Goal: Contribute content: Add original content to the website for others to see

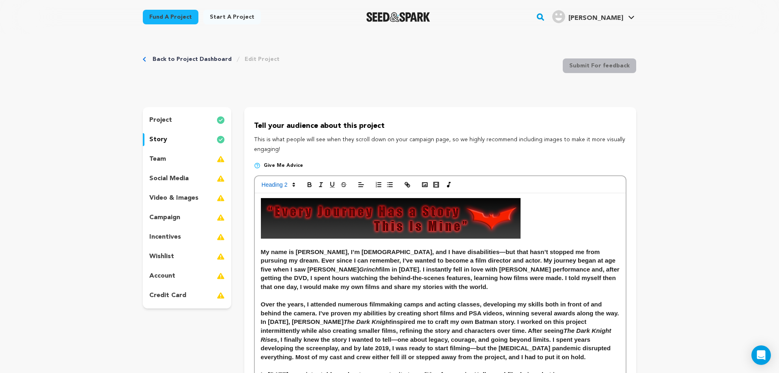
scroll to position [621, 0]
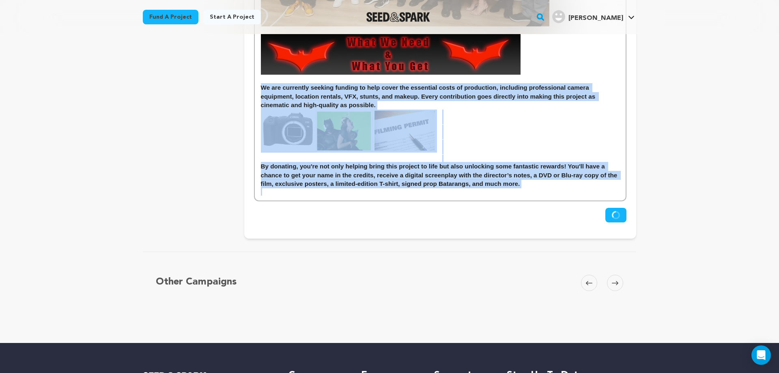
drag, startPoint x: 549, startPoint y: 190, endPoint x: 255, endPoint y: 92, distance: 310.0
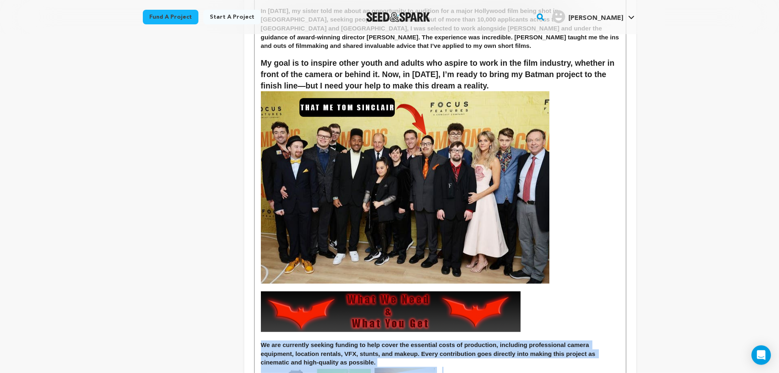
scroll to position [414, 0]
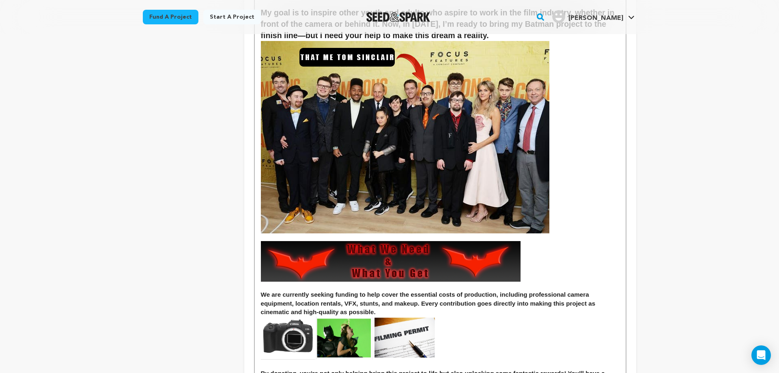
drag, startPoint x: 257, startPoint y: 244, endPoint x: 400, endPoint y: 265, distance: 144.4
click at [400, 265] on div "My name is Tom Sinclair, I’m 29 years old, and I have disabilities—but that has…" at bounding box center [440, 93] width 371 height 628
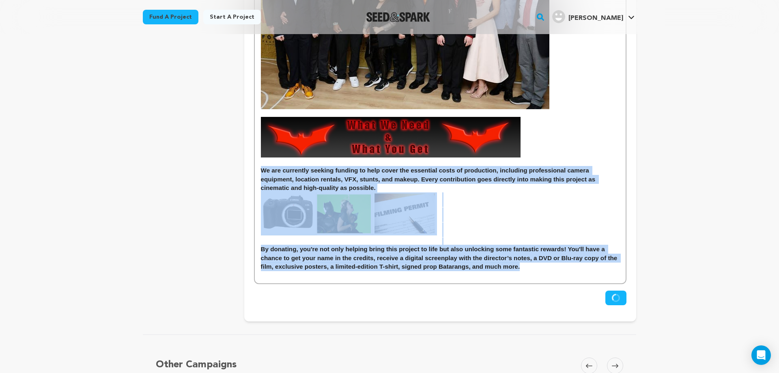
drag, startPoint x: 550, startPoint y: 267, endPoint x: 256, endPoint y: 171, distance: 309.1
copy div "We are currently seeking funding to help cover the essential costs of productio…"
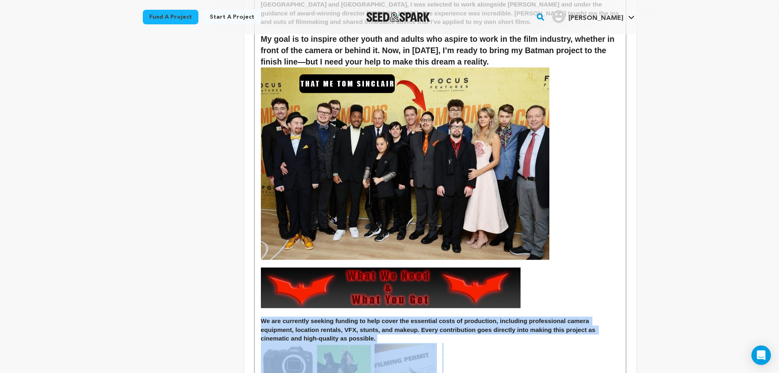
scroll to position [331, 0]
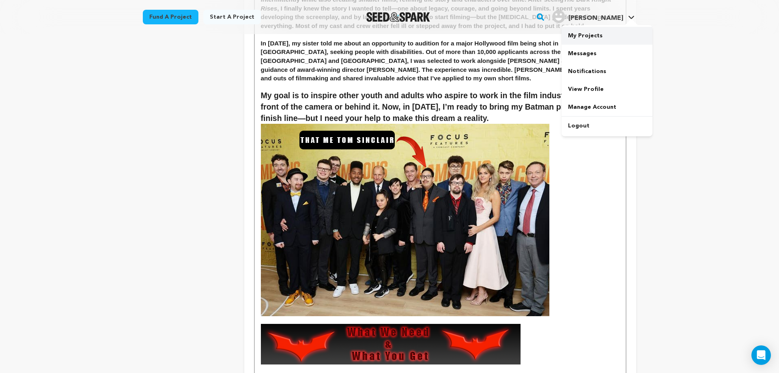
click at [601, 32] on link "My Projects" at bounding box center [607, 36] width 91 height 18
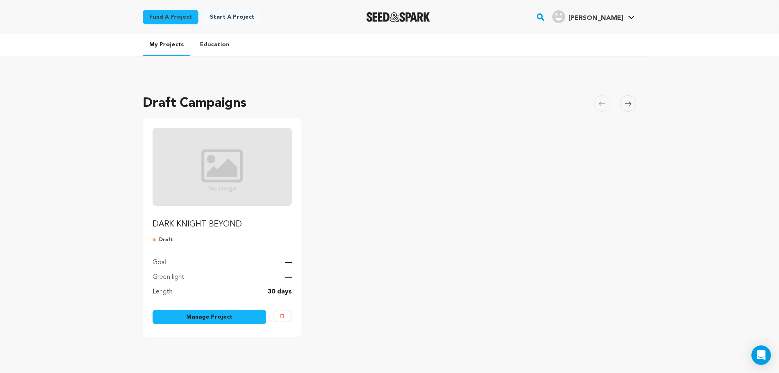
click at [204, 316] on link "Manage Project" at bounding box center [210, 317] width 114 height 15
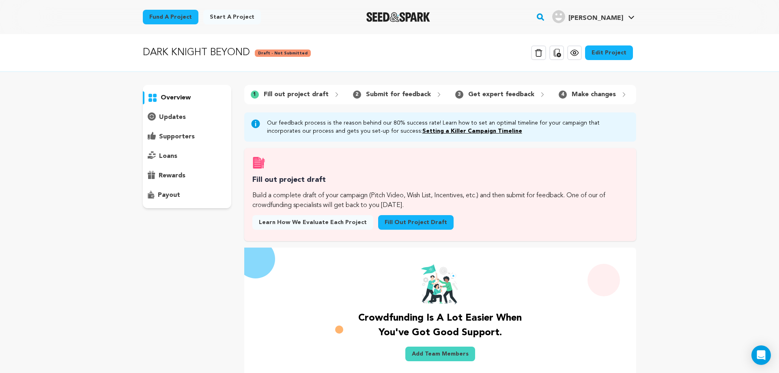
click at [606, 50] on link "Edit Project" at bounding box center [609, 52] width 48 height 15
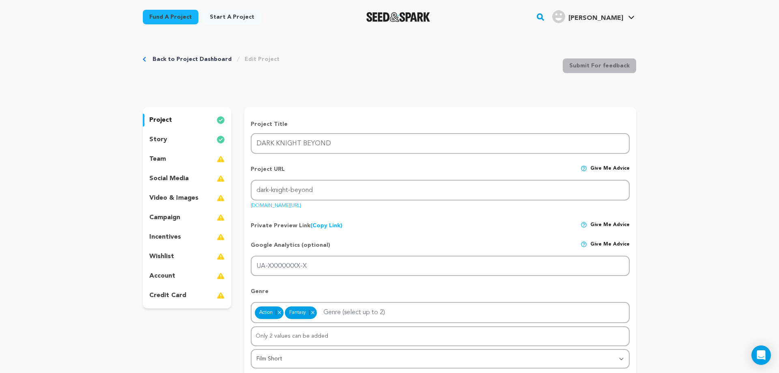
click at [164, 139] on p "story" at bounding box center [158, 140] width 18 height 10
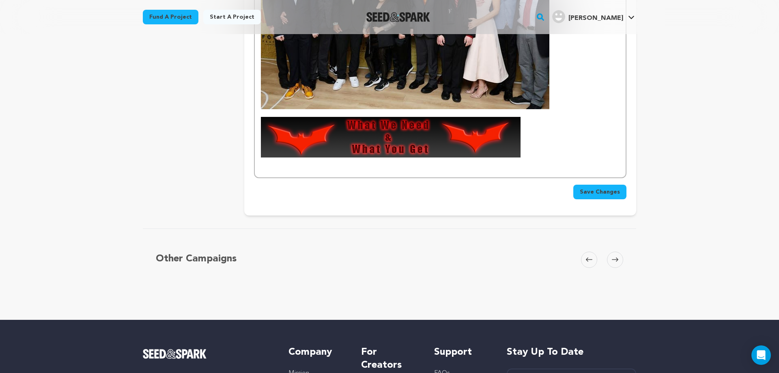
scroll to position [497, 0]
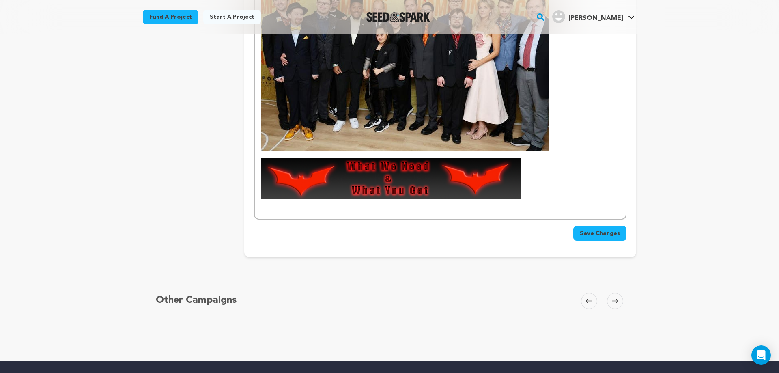
click at [380, 210] on p at bounding box center [440, 209] width 359 height 7
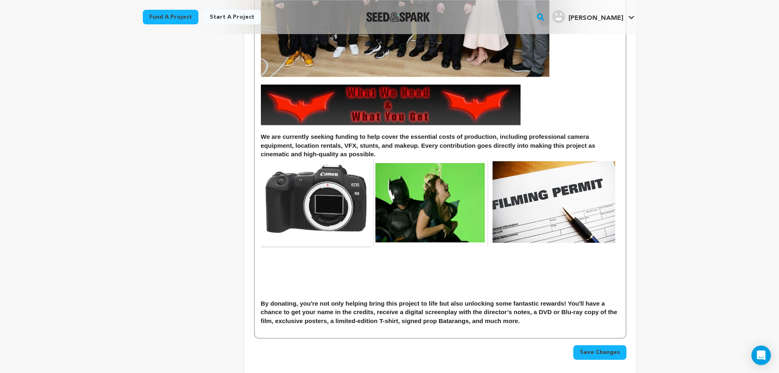
scroll to position [599, 0]
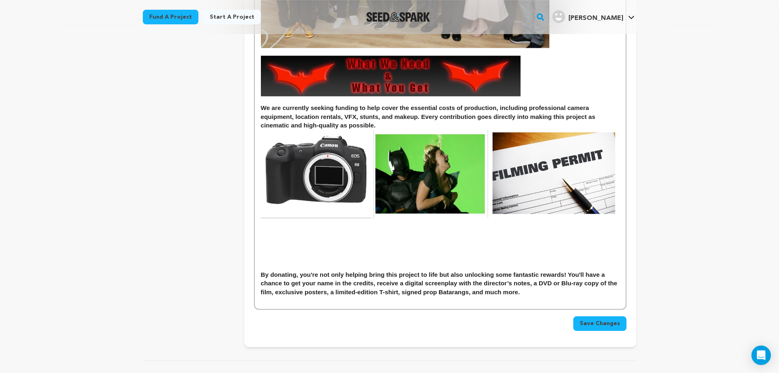
click at [263, 274] on h3 "By donating, you're not only helping bring this project to life but also unlock…" at bounding box center [440, 283] width 359 height 26
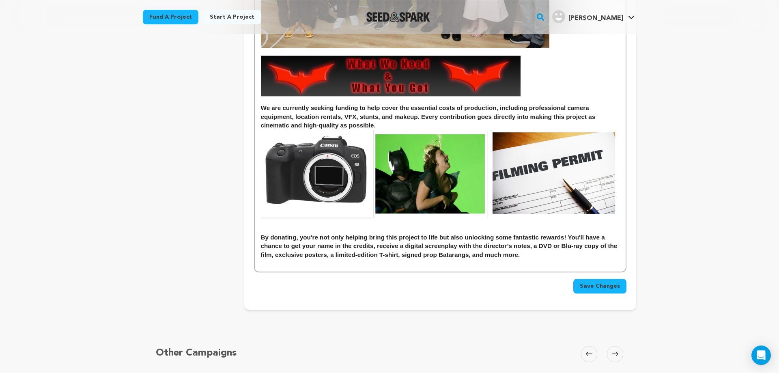
click at [310, 179] on img at bounding box center [440, 174] width 359 height 88
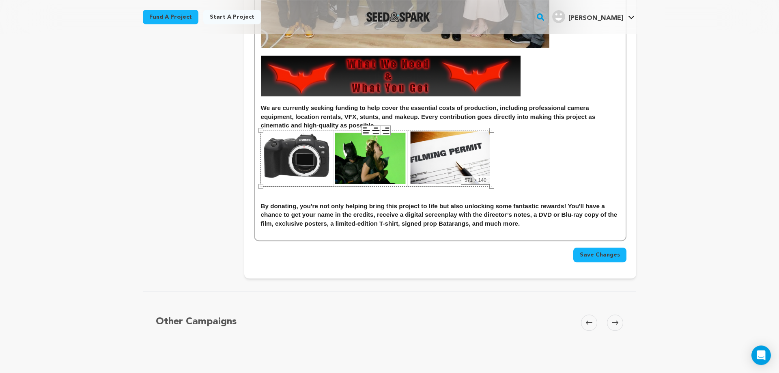
drag, startPoint x: 261, startPoint y: 130, endPoint x: 388, endPoint y: 151, distance: 128.8
click at [388, 151] on div "571 × 140" at bounding box center [377, 158] width 232 height 57
click at [262, 205] on h3 "By donating, you're not only helping bring this project to life but also unlock…" at bounding box center [440, 215] width 359 height 26
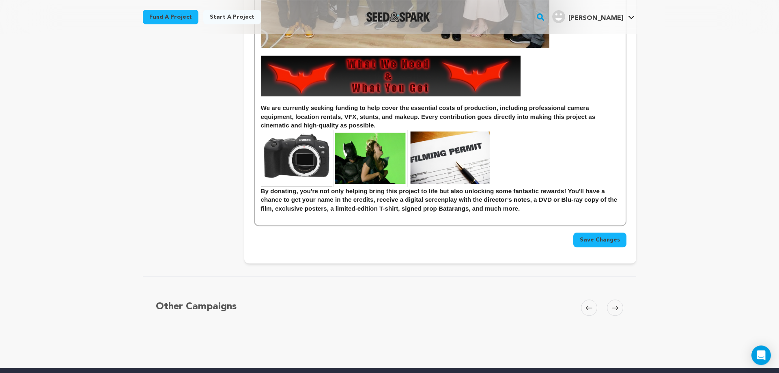
click at [611, 242] on span "Save Changes" at bounding box center [600, 240] width 40 height 8
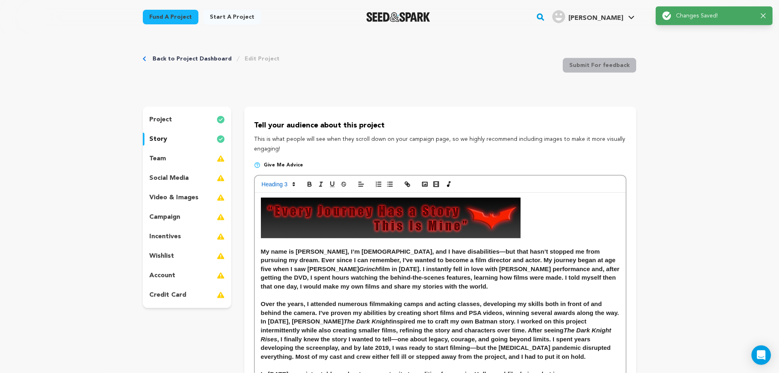
scroll to position [0, 0]
click at [178, 157] on div "team" at bounding box center [187, 159] width 88 height 13
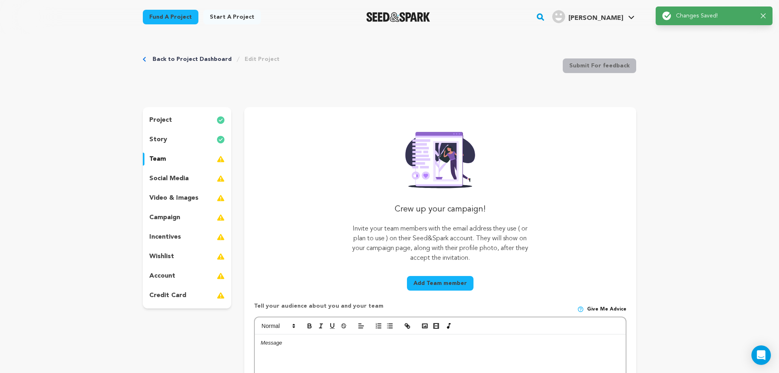
click at [184, 131] on div "project story team social media video & images campaign incentives wishlist acc…" at bounding box center [187, 207] width 88 height 201
click at [191, 134] on div "story" at bounding box center [187, 139] width 88 height 13
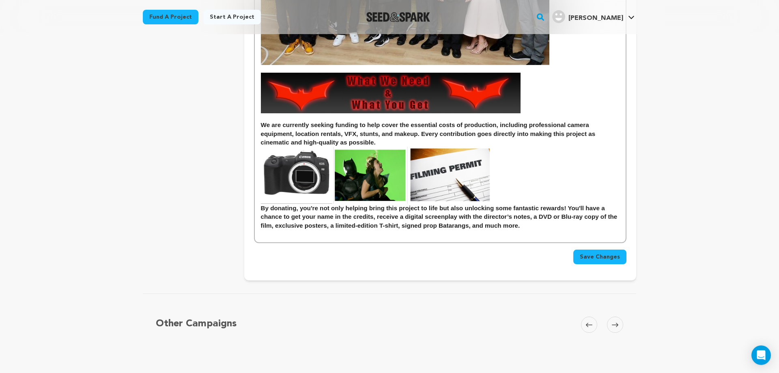
scroll to position [580, 0]
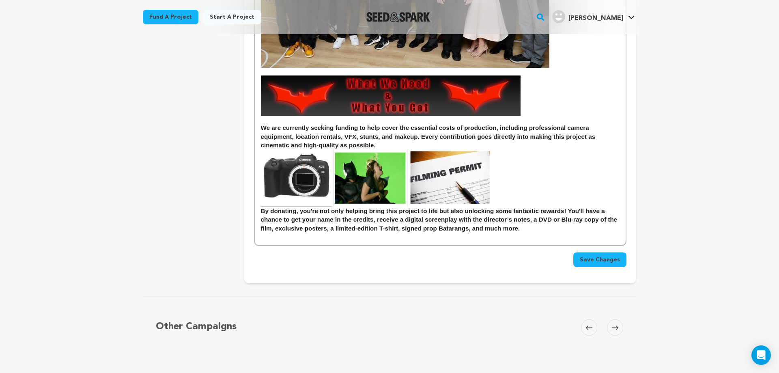
click at [541, 228] on h3 "By donating, you're not only helping bring this project to life but also unlock…" at bounding box center [440, 220] width 359 height 26
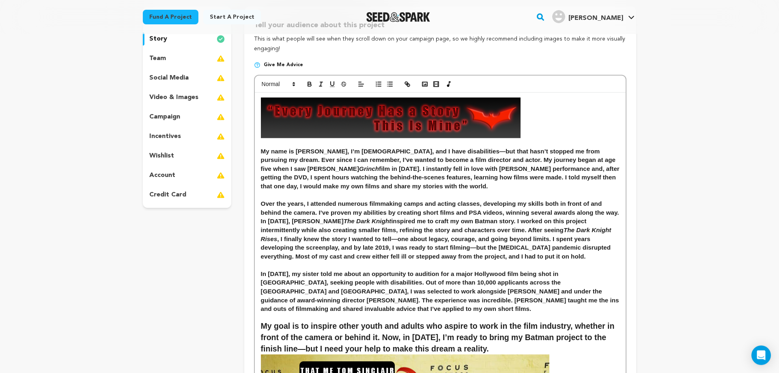
scroll to position [83, 0]
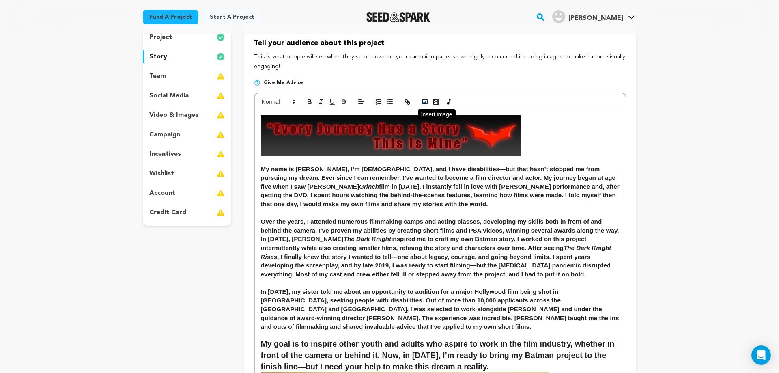
click at [426, 99] on icon "button" at bounding box center [424, 101] width 7 height 7
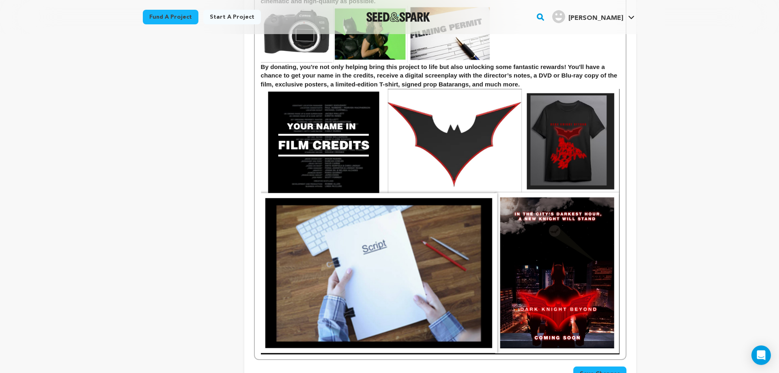
scroll to position [704, 0]
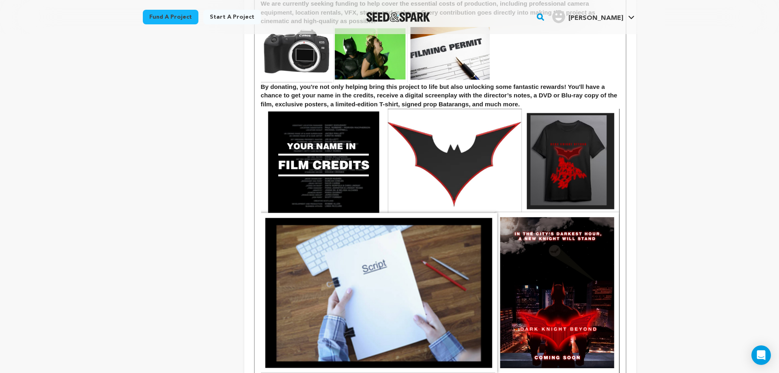
click at [410, 219] on img at bounding box center [440, 241] width 359 height 265
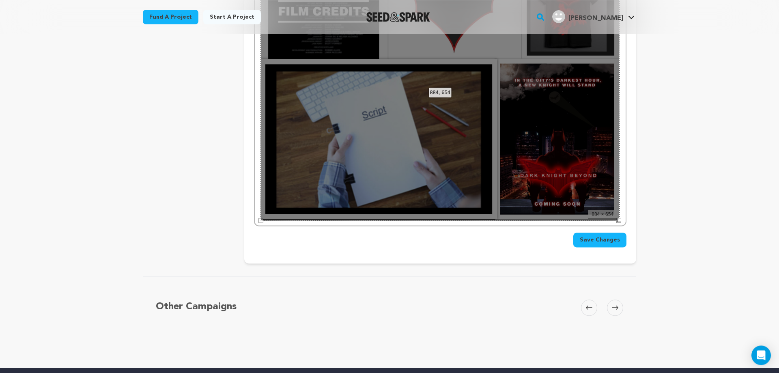
scroll to position [869, 0]
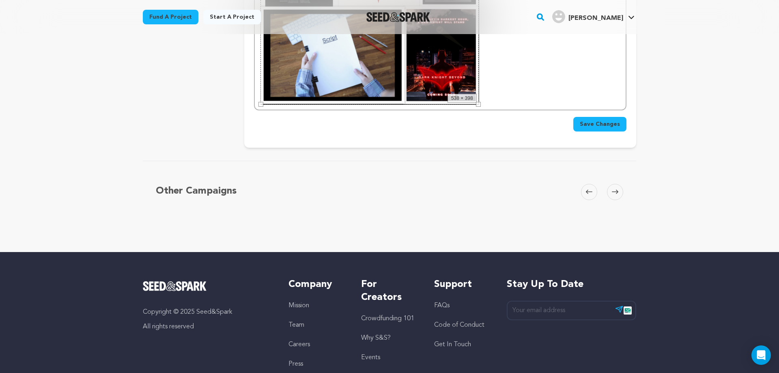
drag, startPoint x: 260, startPoint y: 210, endPoint x: 401, endPoint y: 65, distance: 202.3
click at [401, 65] on div "538 × 398" at bounding box center [370, 24] width 218 height 162
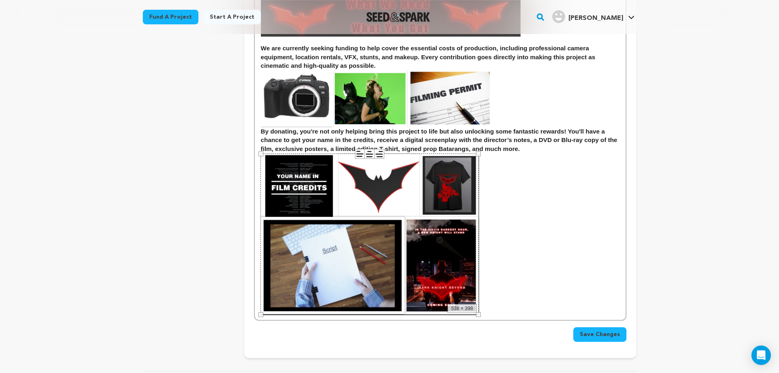
scroll to position [662, 0]
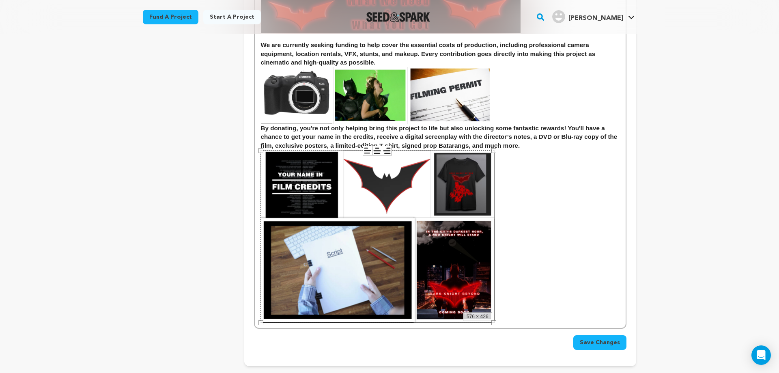
drag, startPoint x: 477, startPoint y: 312, endPoint x: 492, endPoint y: 307, distance: 16.4
click at [492, 307] on div "576 × 426" at bounding box center [378, 236] width 234 height 173
click at [526, 213] on p at bounding box center [440, 236] width 359 height 173
click at [519, 200] on p at bounding box center [440, 236] width 359 height 173
click at [529, 194] on p at bounding box center [440, 236] width 359 height 173
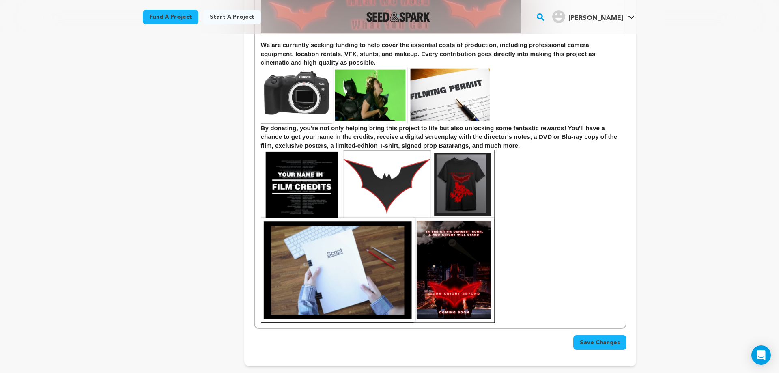
click at [444, 273] on img at bounding box center [378, 236] width 234 height 173
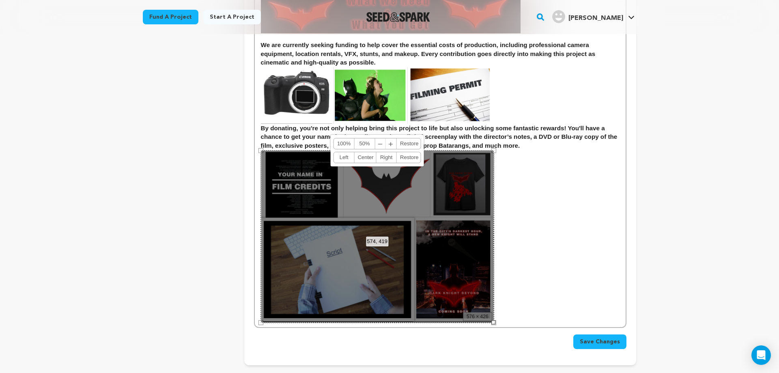
click at [493, 321] on div at bounding box center [493, 322] width 4 height 4
drag, startPoint x: 360, startPoint y: 218, endPoint x: 351, endPoint y: 216, distance: 8.7
click at [351, 216] on div "574, 419 100% 50% ﹣ ﹢ Restore Left Center Right Restore" at bounding box center [377, 236] width 233 height 172
click at [341, 156] on link "Left" at bounding box center [344, 157] width 21 height 11
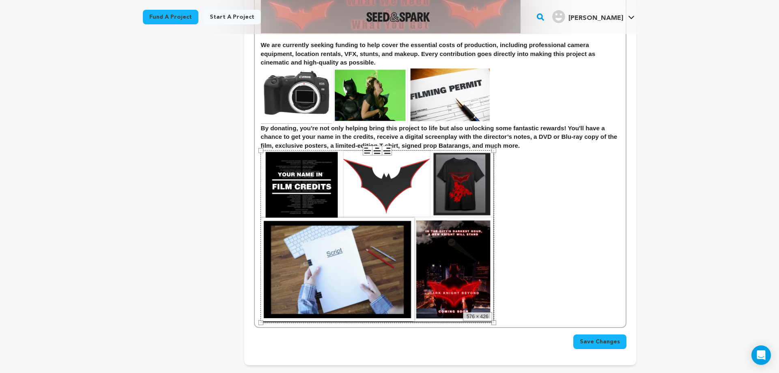
click at [616, 341] on span "Save Changes" at bounding box center [600, 342] width 40 height 8
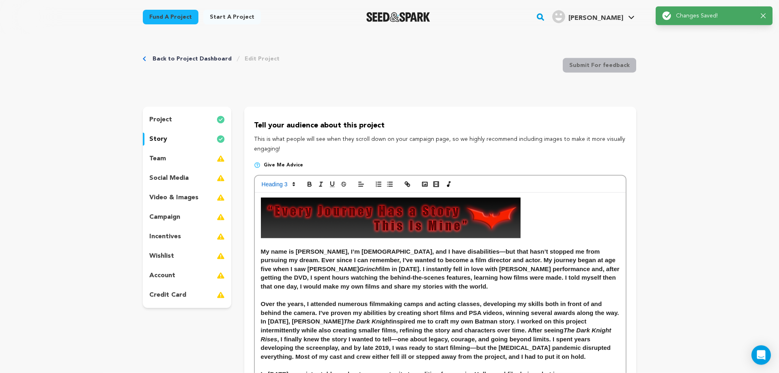
scroll to position [0, 0]
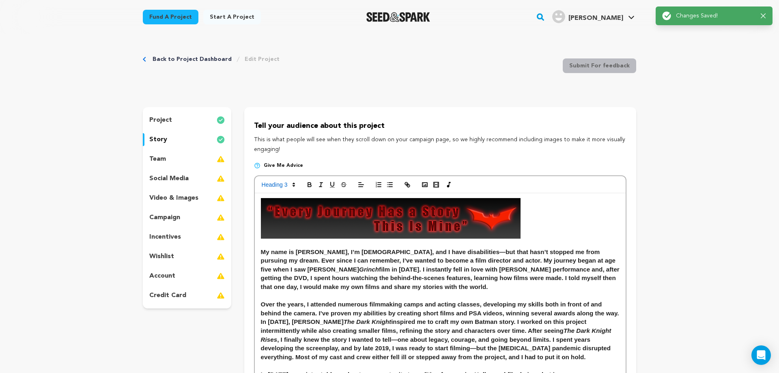
click at [160, 156] on p "team" at bounding box center [157, 159] width 17 height 10
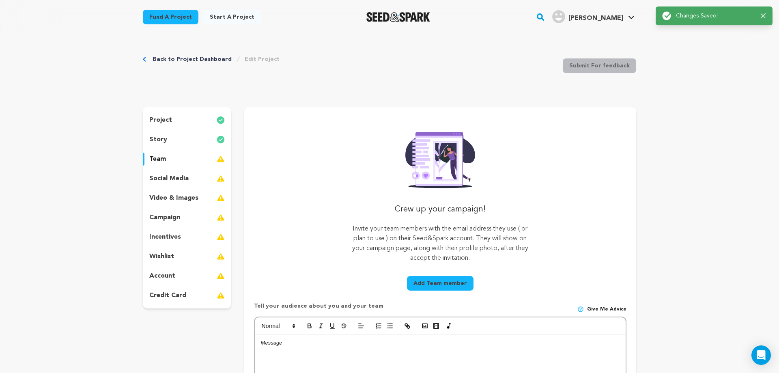
click at [162, 138] on p "story" at bounding box center [158, 140] width 18 height 10
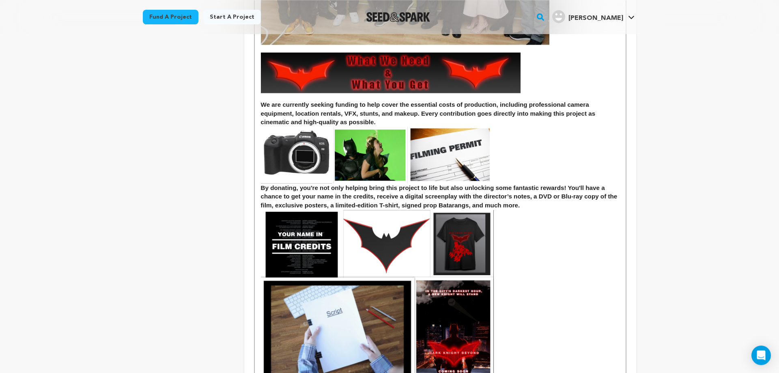
scroll to position [621, 0]
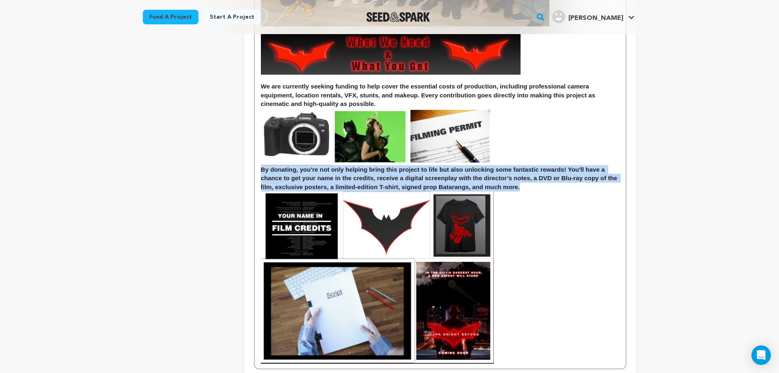
drag, startPoint x: 256, startPoint y: 170, endPoint x: 523, endPoint y: 187, distance: 267.6
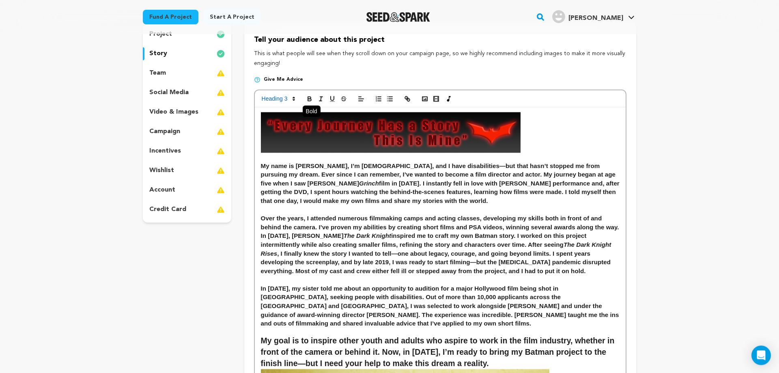
scroll to position [83, 0]
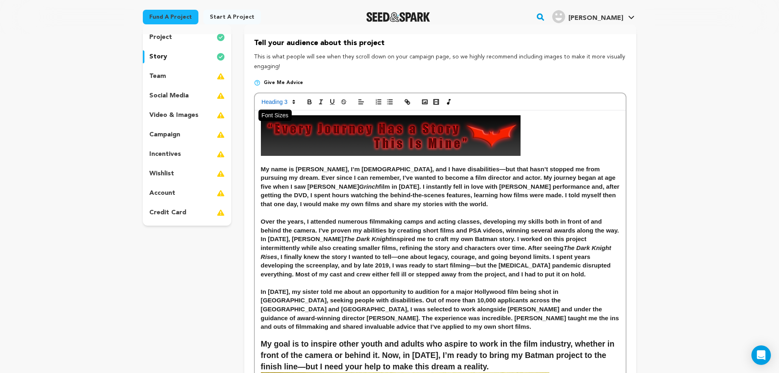
click at [291, 98] on span at bounding box center [278, 102] width 40 height 10
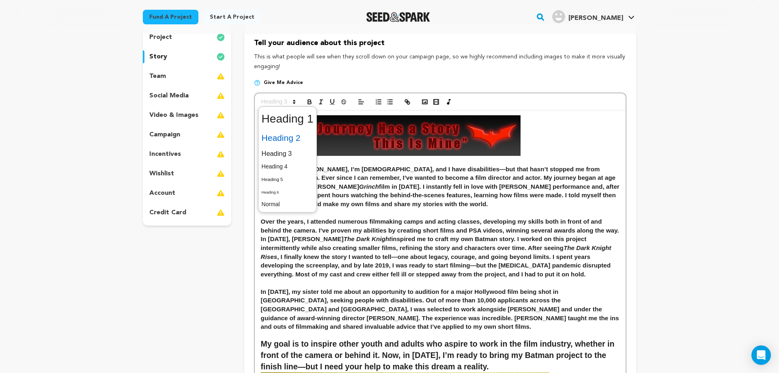
click at [290, 139] on span at bounding box center [288, 137] width 52 height 17
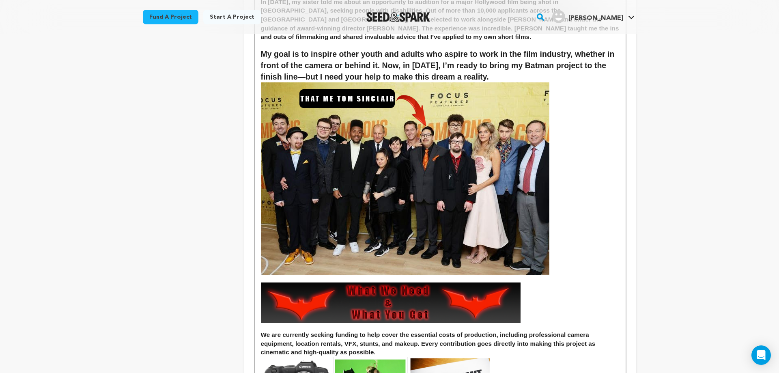
scroll to position [621, 0]
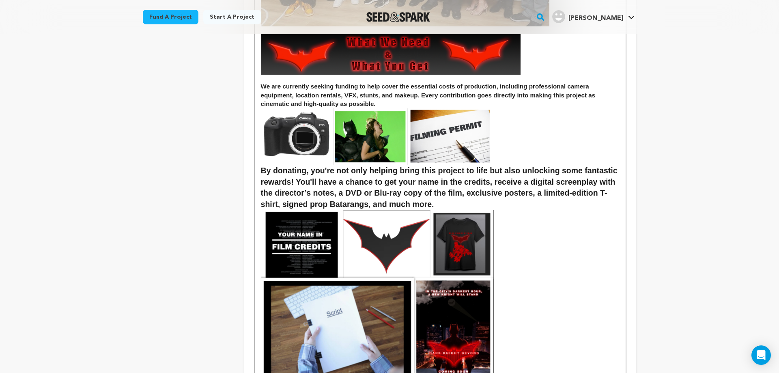
click at [515, 203] on h2 "By donating, you're not only helping bring this project to life but also unlock…" at bounding box center [440, 187] width 359 height 45
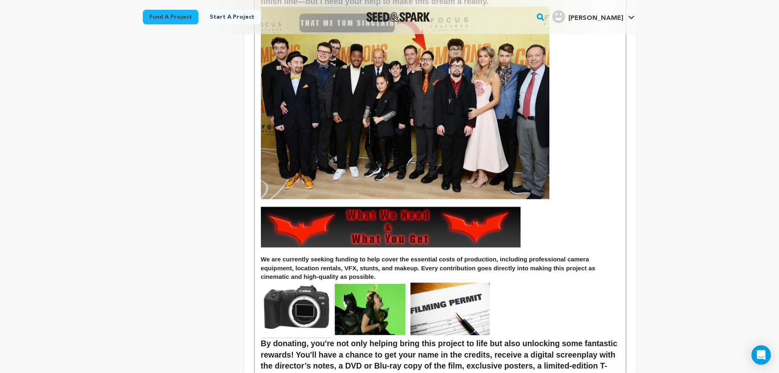
scroll to position [455, 0]
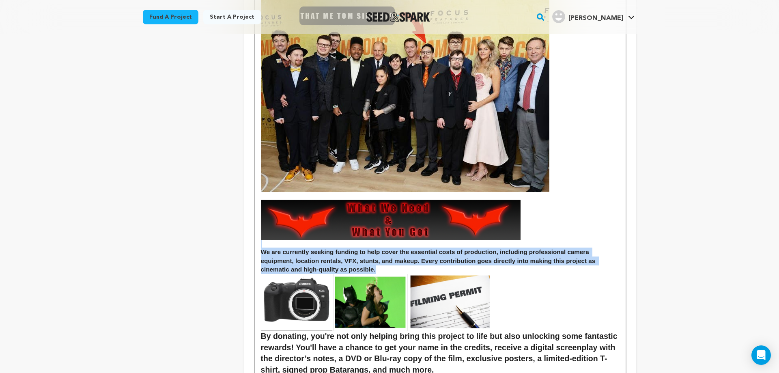
drag, startPoint x: 383, startPoint y: 268, endPoint x: 254, endPoint y: 247, distance: 130.0
click at [255, 247] on div "My name is Tom Sinclair, I’m 29 years old, and I have disabilities—but that has…" at bounding box center [440, 145] width 371 height 815
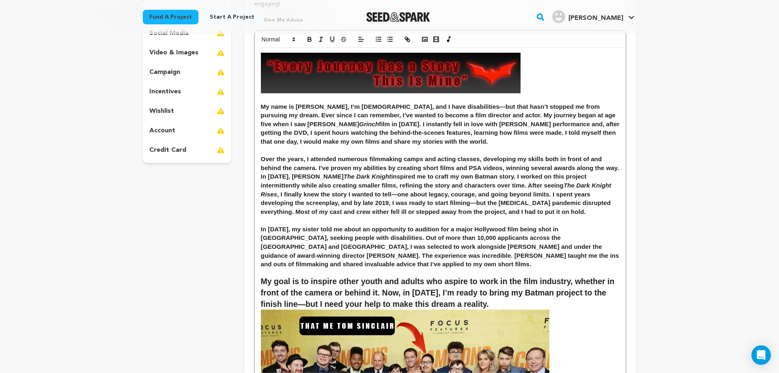
scroll to position [0, 0]
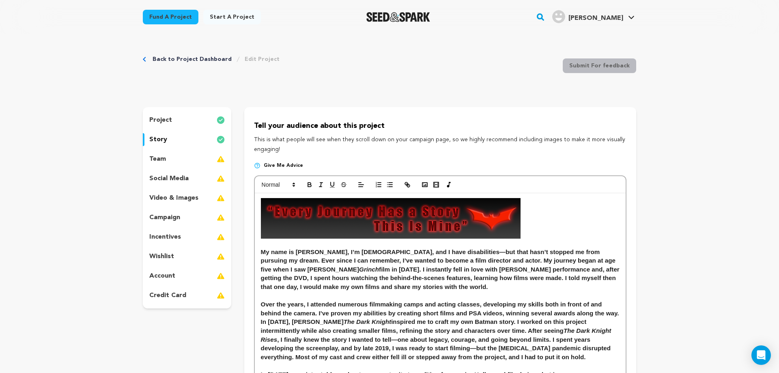
click at [291, 179] on div at bounding box center [440, 184] width 371 height 17
click at [291, 182] on icon at bounding box center [293, 184] width 7 height 7
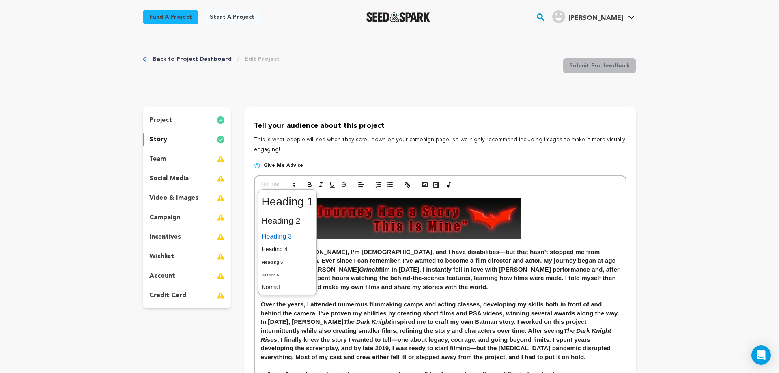
click at [284, 235] on span at bounding box center [288, 236] width 52 height 14
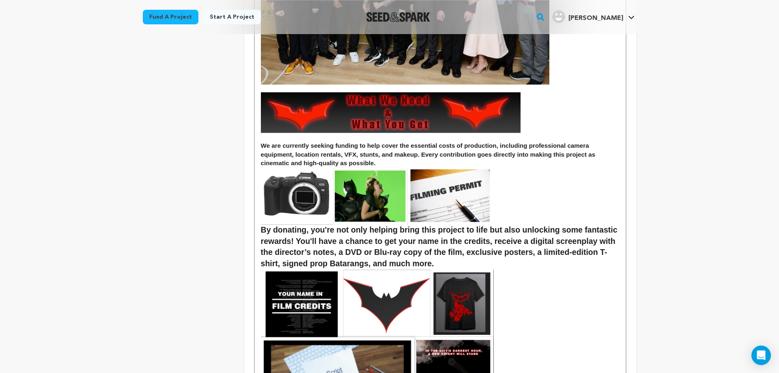
scroll to position [580, 0]
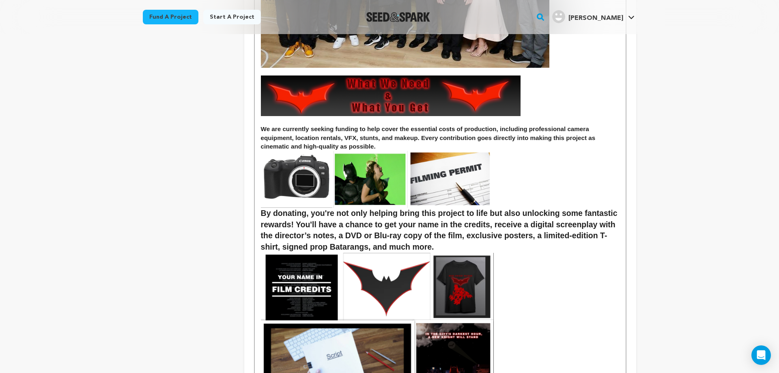
click at [538, 148] on h3 "We are currently seeking funding to help cover the essential costs of productio…" at bounding box center [440, 138] width 359 height 26
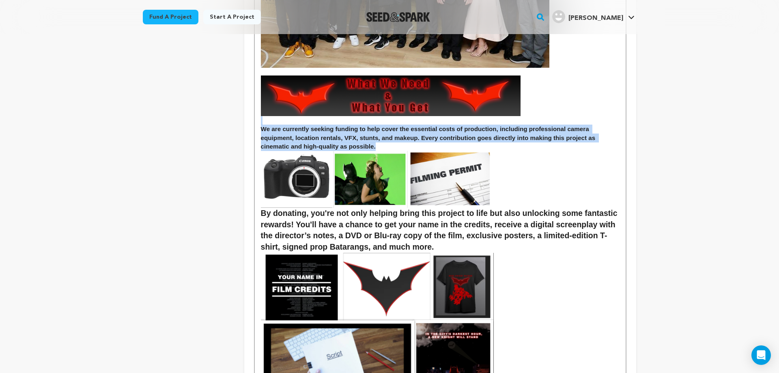
drag, startPoint x: 382, startPoint y: 144, endPoint x: 259, endPoint y: 125, distance: 124.9
click at [259, 125] on div "My name is Tom Sinclair, I’m 29 years old, and I have disabilities—but that has…" at bounding box center [440, 22] width 371 height 816
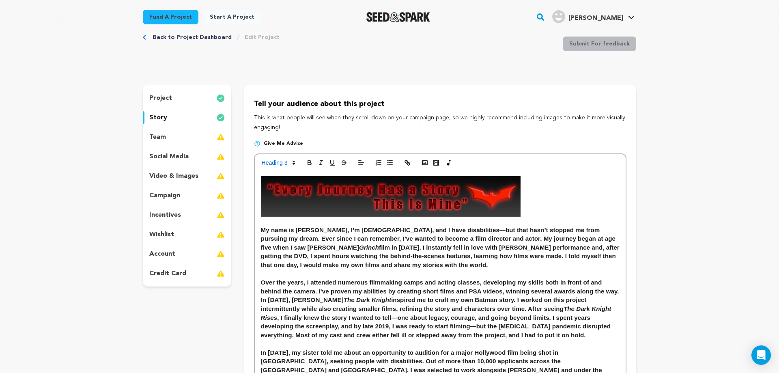
scroll to position [0, 0]
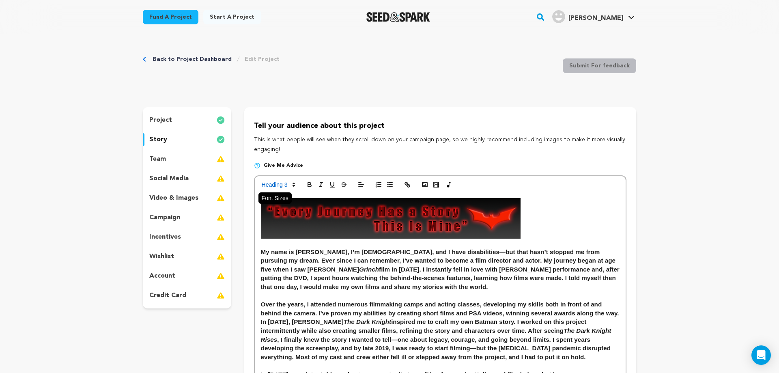
click at [291, 181] on span at bounding box center [278, 185] width 40 height 10
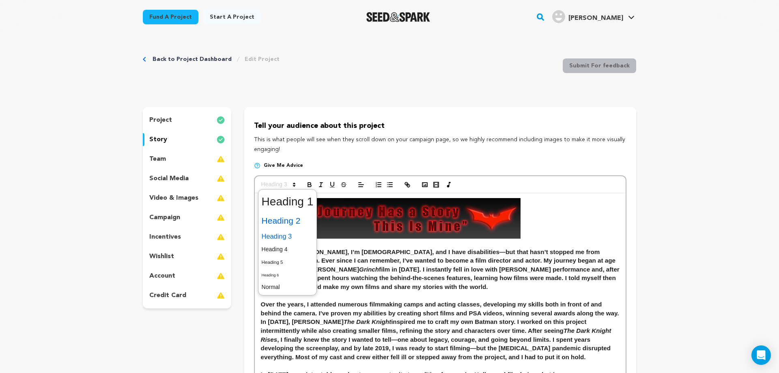
click at [298, 217] on span at bounding box center [288, 220] width 52 height 17
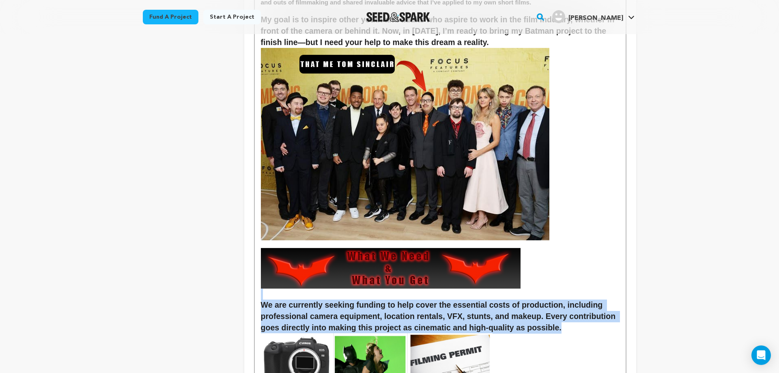
scroll to position [538, 0]
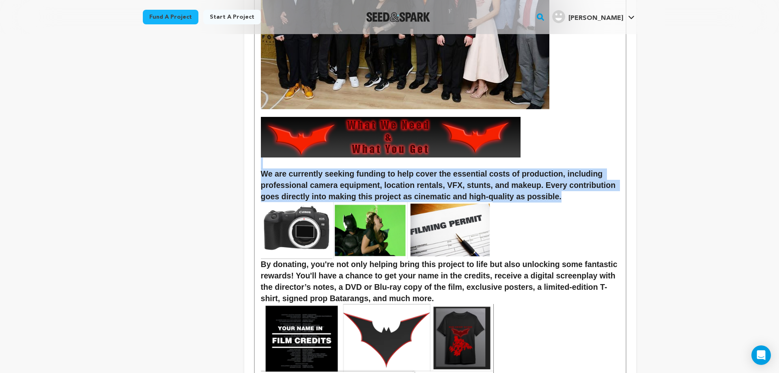
click at [568, 195] on h2 "We are currently seeking funding to help cover the essential costs of productio…" at bounding box center [440, 185] width 359 height 34
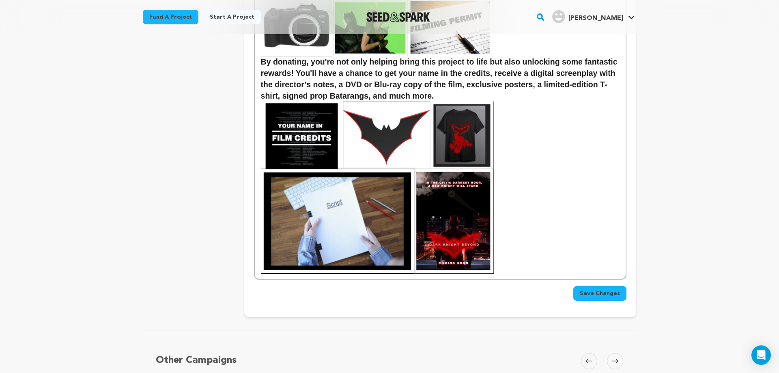
scroll to position [745, 0]
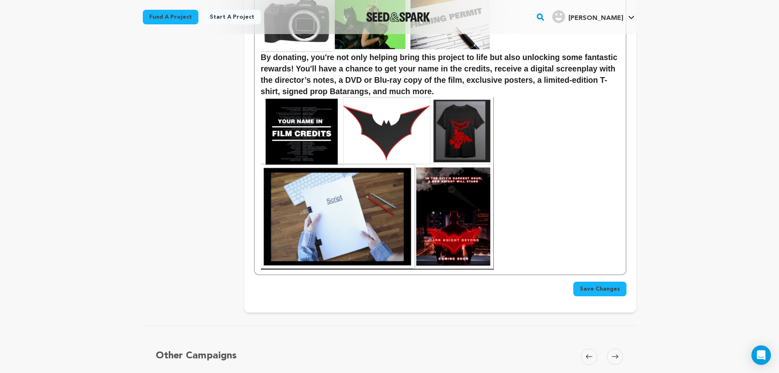
click at [604, 290] on span "Save Changes" at bounding box center [600, 289] width 40 height 8
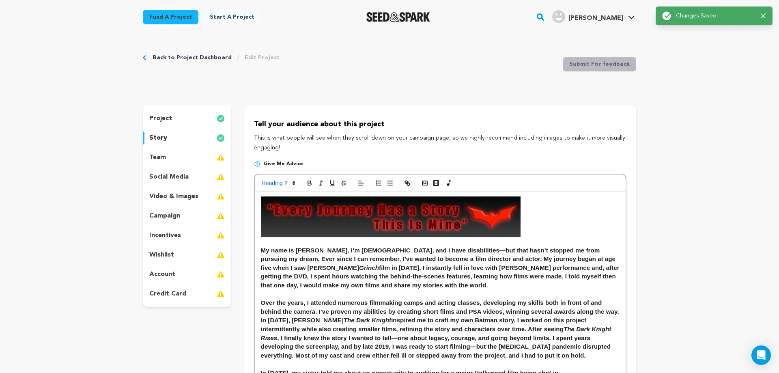
scroll to position [0, 0]
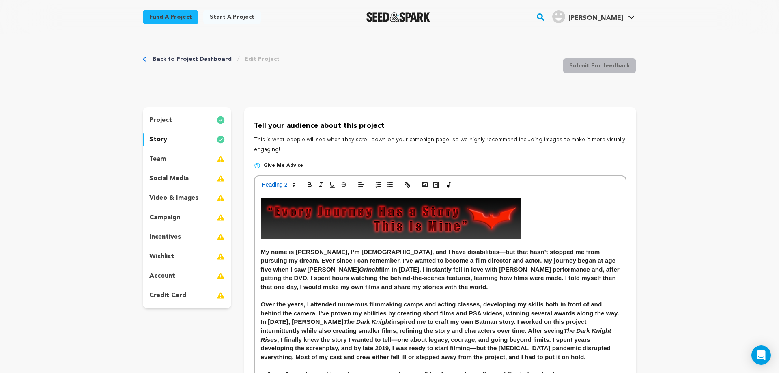
click at [161, 121] on p "project" at bounding box center [160, 120] width 23 height 10
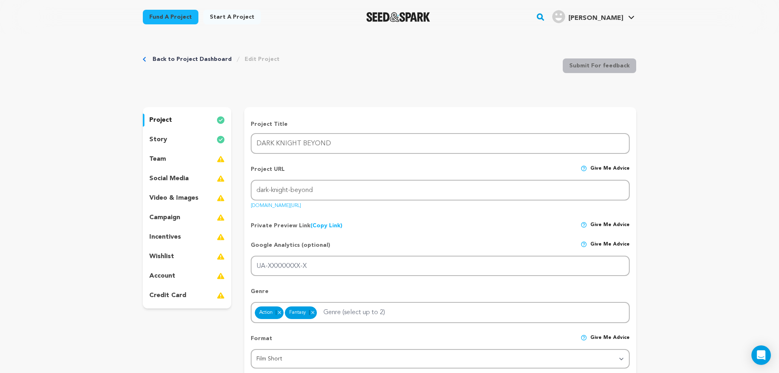
click at [159, 162] on p "team" at bounding box center [157, 159] width 17 height 10
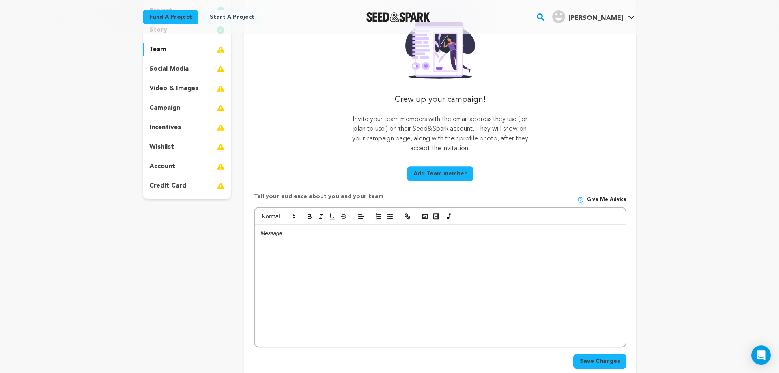
scroll to position [124, 0]
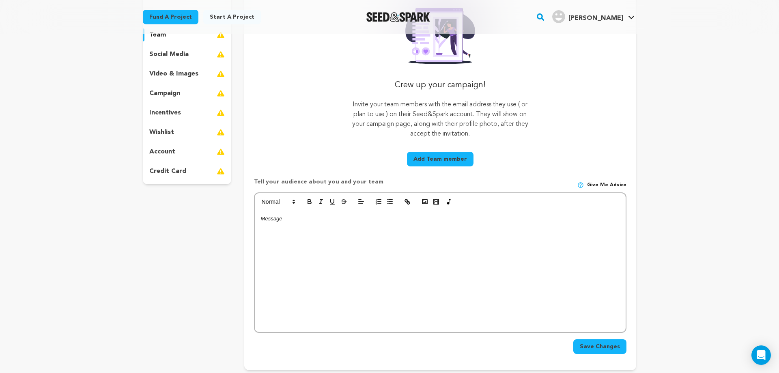
click at [176, 75] on p "video & images" at bounding box center [173, 74] width 49 height 10
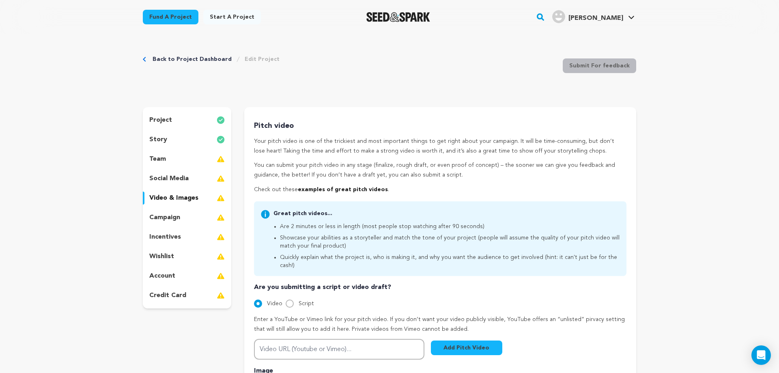
click at [175, 135] on div "story" at bounding box center [187, 139] width 88 height 13
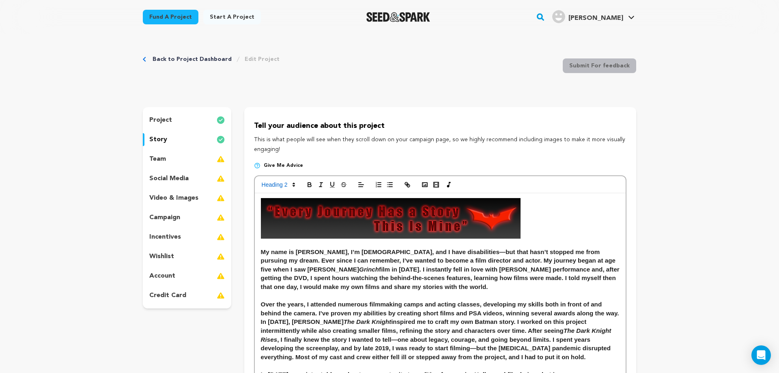
click at [162, 59] on link "Back to Project Dashboard" at bounding box center [192, 59] width 79 height 8
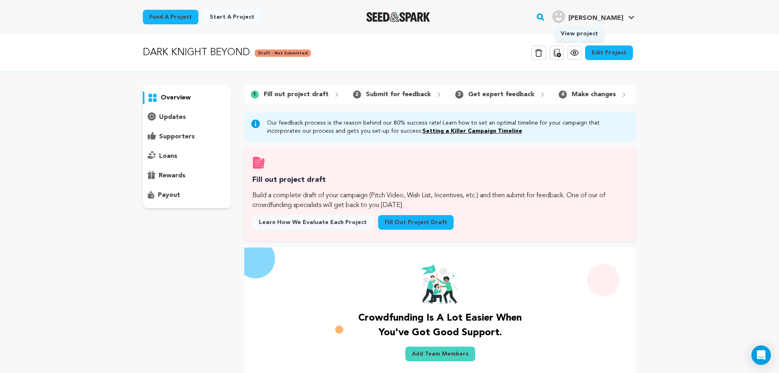
click at [580, 54] on icon at bounding box center [575, 53] width 10 height 10
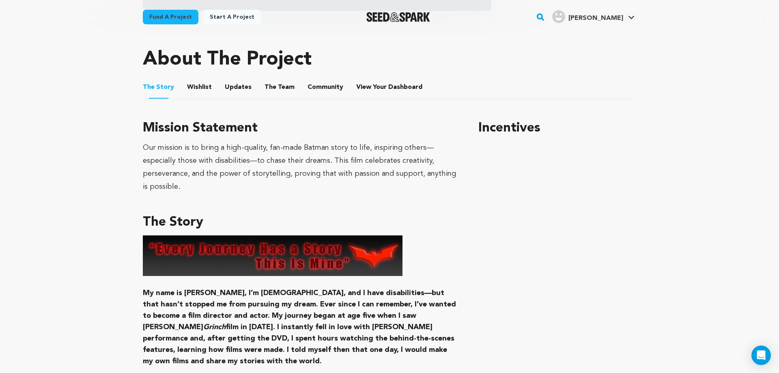
scroll to position [331, 0]
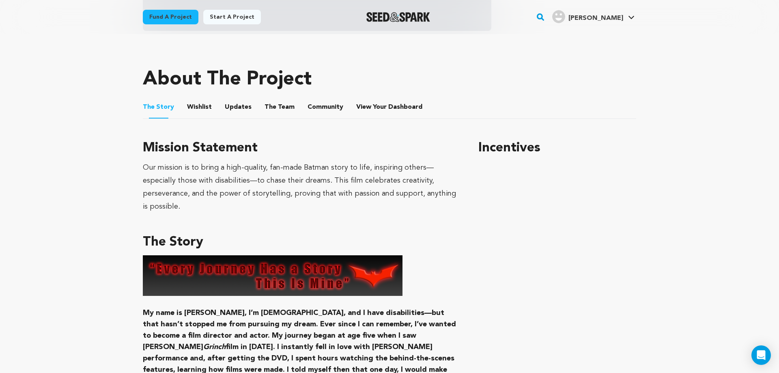
click at [186, 233] on h3 "The Story" at bounding box center [301, 242] width 316 height 19
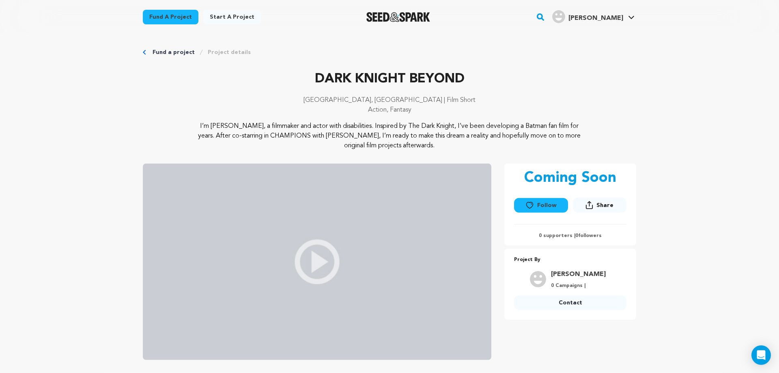
scroll to position [0, 0]
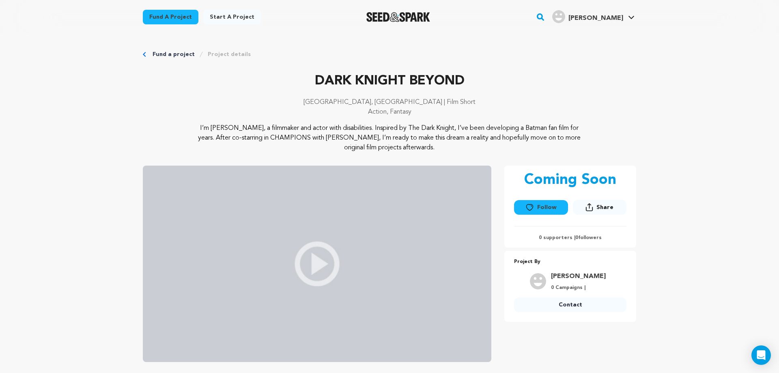
click at [156, 52] on link "Fund a project" at bounding box center [174, 54] width 42 height 8
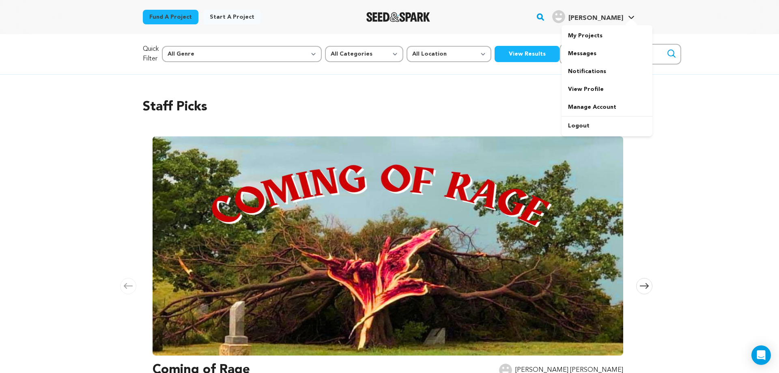
click at [621, 13] on div "[PERSON_NAME]" at bounding box center [587, 16] width 71 height 13
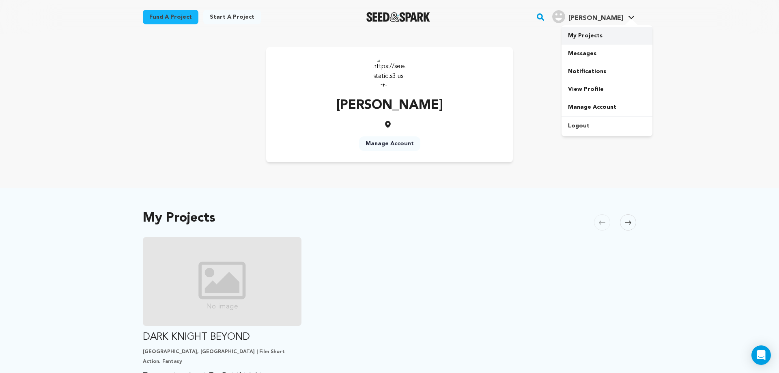
click at [601, 33] on link "My Projects" at bounding box center [607, 36] width 91 height 18
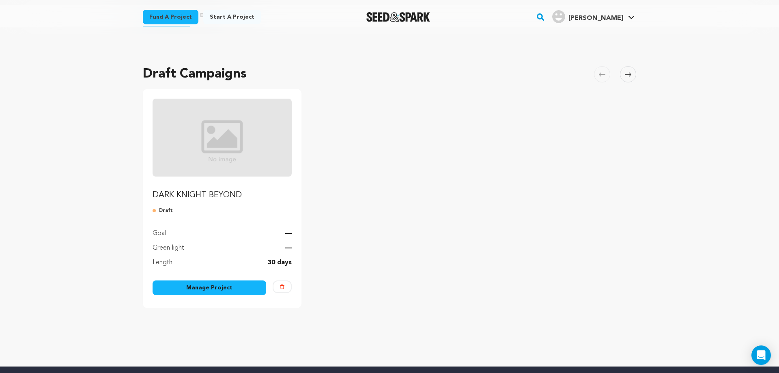
scroll to position [83, 0]
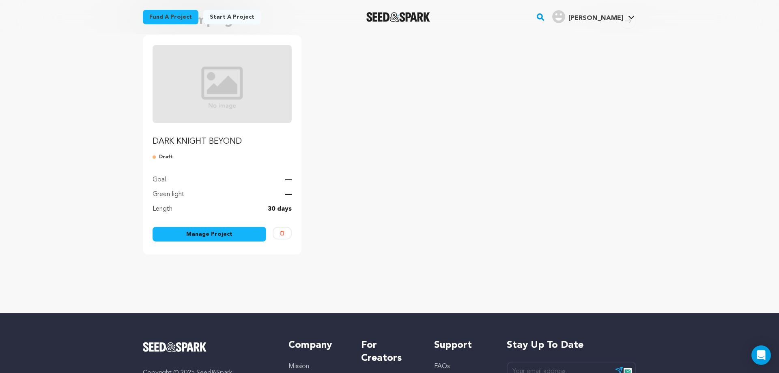
click at [222, 234] on link "Manage Project" at bounding box center [210, 234] width 114 height 15
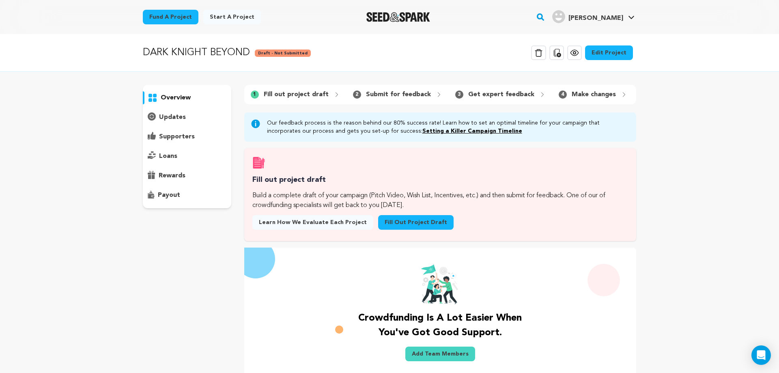
click at [603, 51] on link "Edit Project" at bounding box center [609, 52] width 48 height 15
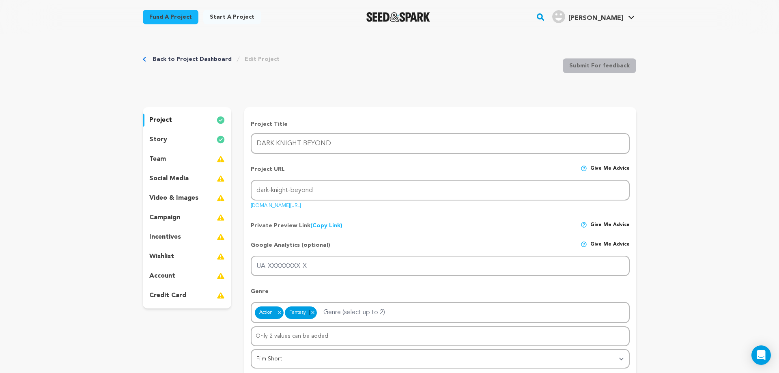
click at [200, 136] on div "story" at bounding box center [187, 139] width 88 height 13
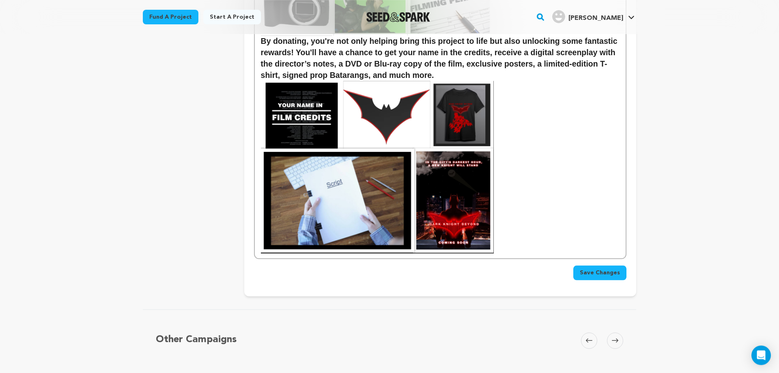
scroll to position [786, 0]
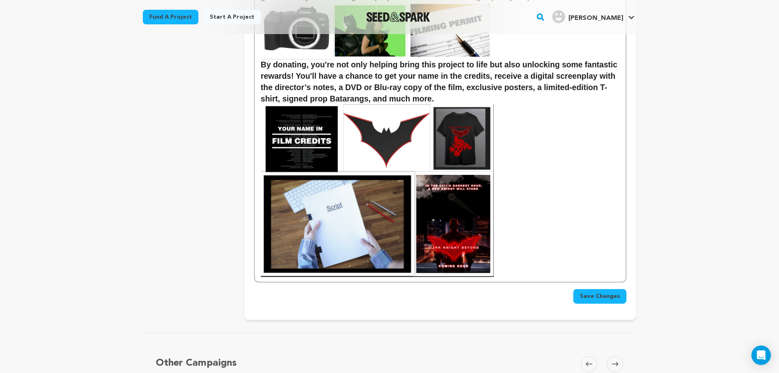
scroll to position [662, 0]
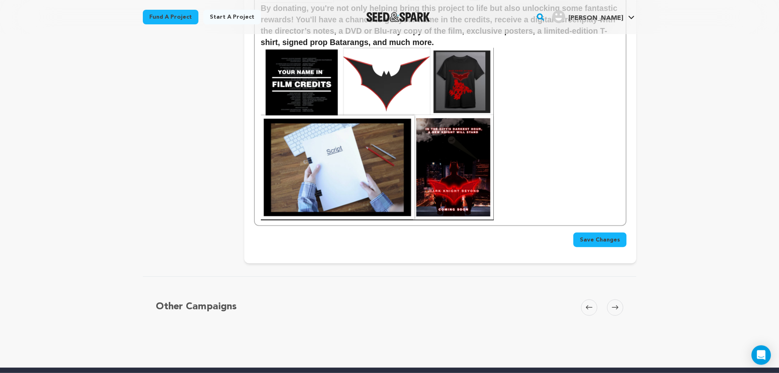
scroll to position [869, 0]
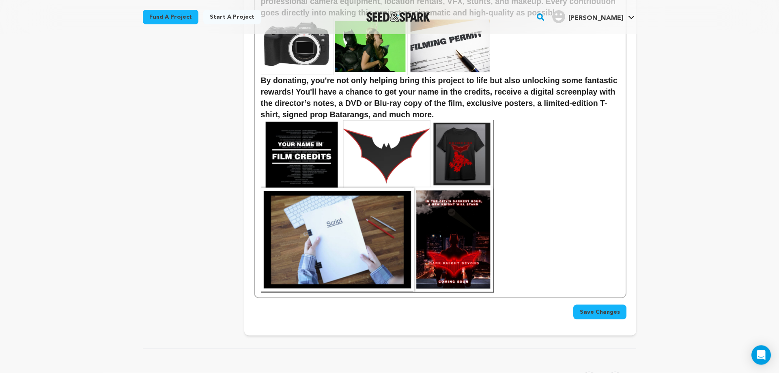
scroll to position [704, 0]
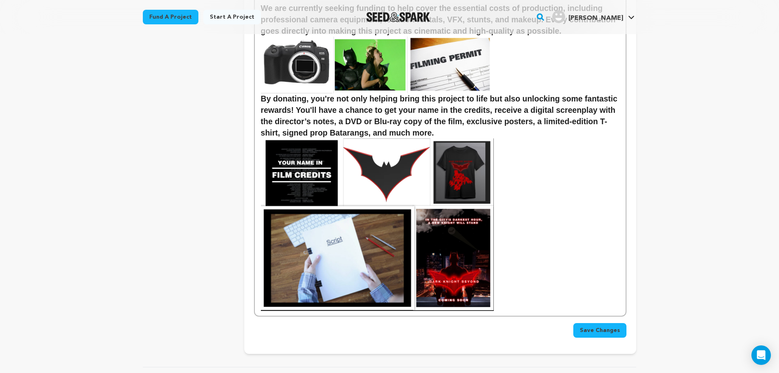
click at [463, 175] on img at bounding box center [377, 224] width 233 height 172
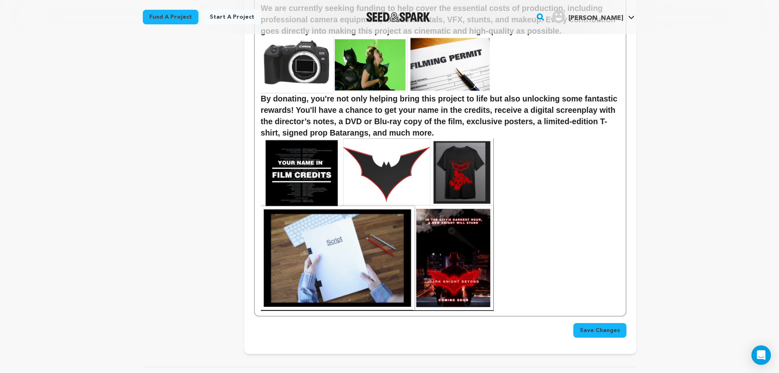
click at [448, 170] on img at bounding box center [377, 224] width 233 height 172
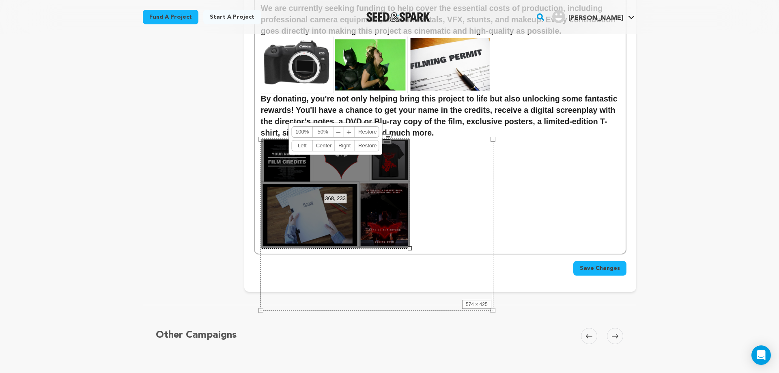
drag, startPoint x: 493, startPoint y: 312, endPoint x: 409, endPoint y: 234, distance: 114.3
click at [409, 234] on div "368, 233 100% 50% ﹣ ﹢ Restore Left Center Right Restore" at bounding box center [335, 193] width 149 height 110
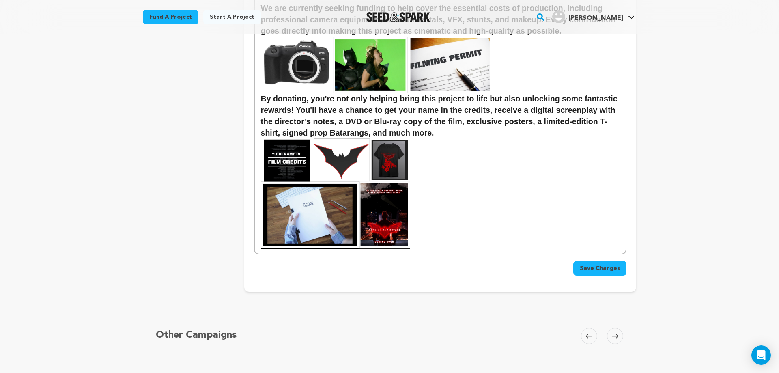
click at [453, 138] on h2 "By donating, you're not only helping bring this project to life but also unlock…" at bounding box center [440, 115] width 359 height 45
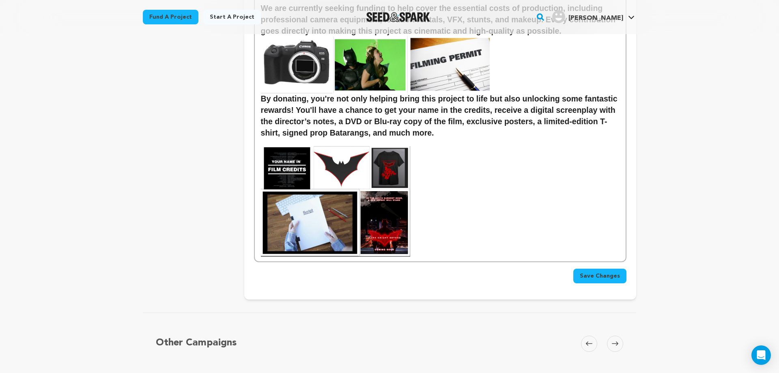
click at [373, 189] on img at bounding box center [335, 201] width 149 height 110
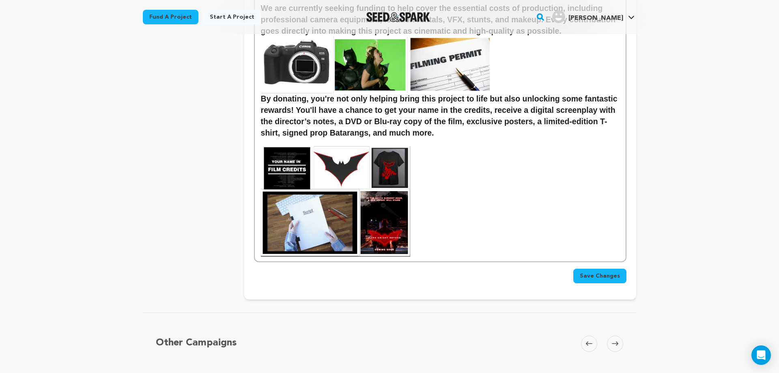
click at [377, 183] on img at bounding box center [335, 201] width 149 height 110
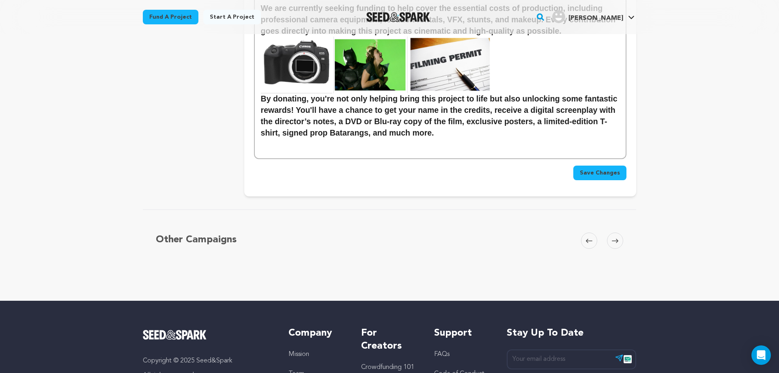
click at [436, 144] on p at bounding box center [440, 141] width 359 height 7
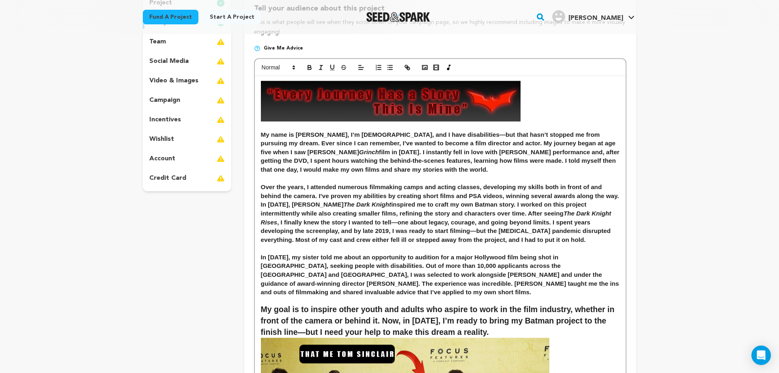
scroll to position [41, 0]
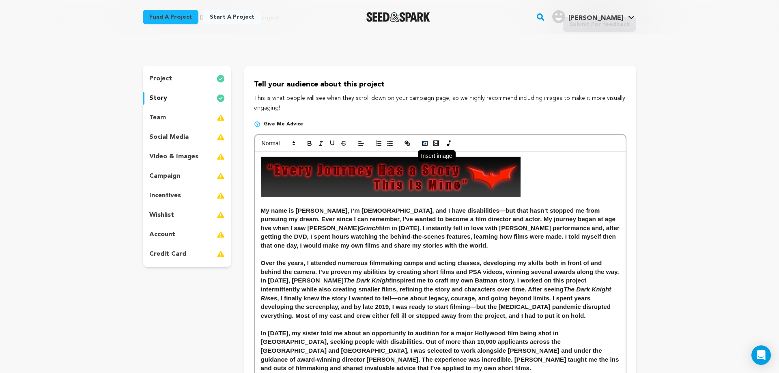
click at [423, 141] on rect "button" at bounding box center [424, 143] width 5 height 4
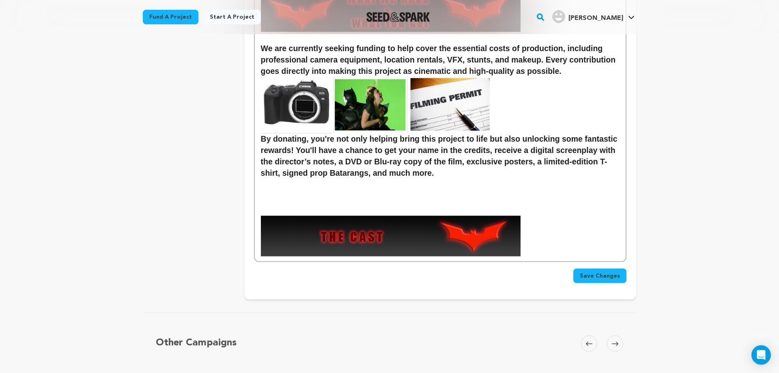
scroll to position [662, 0]
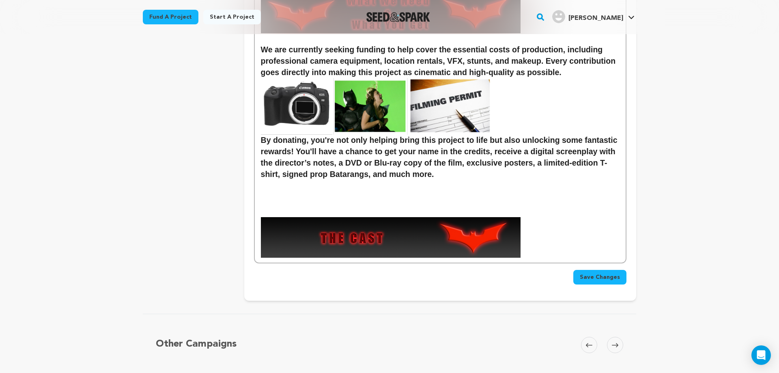
click at [445, 177] on h2 "By donating, you're not only helping bring this project to life but also unlock…" at bounding box center [440, 157] width 359 height 45
click at [533, 251] on p at bounding box center [440, 237] width 359 height 41
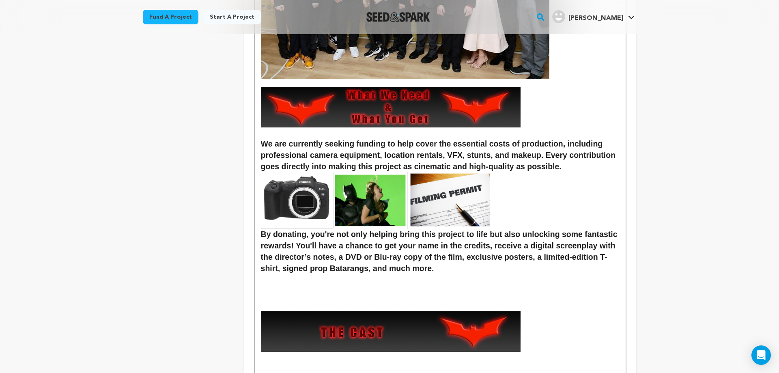
scroll to position [621, 0]
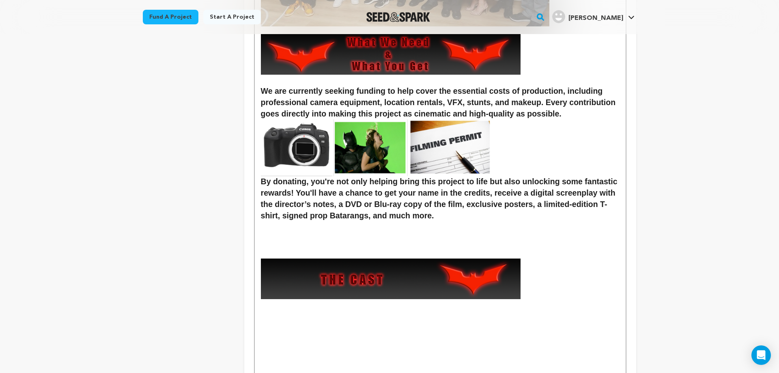
click at [442, 222] on p at bounding box center [440, 224] width 359 height 7
click at [442, 216] on h2 "By donating, you're not only helping bring this project to life but also unlock…" at bounding box center [440, 198] width 359 height 45
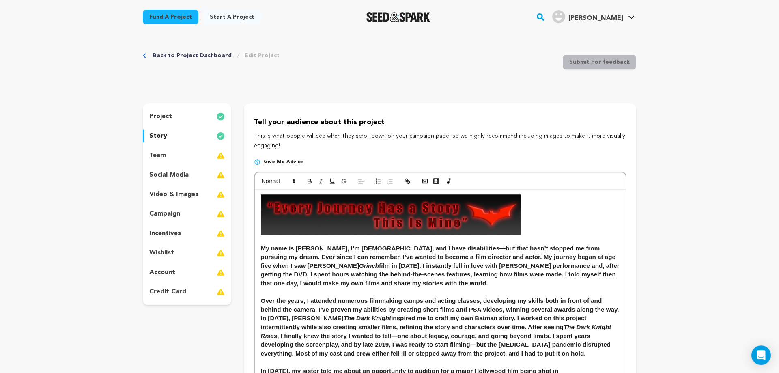
scroll to position [0, 0]
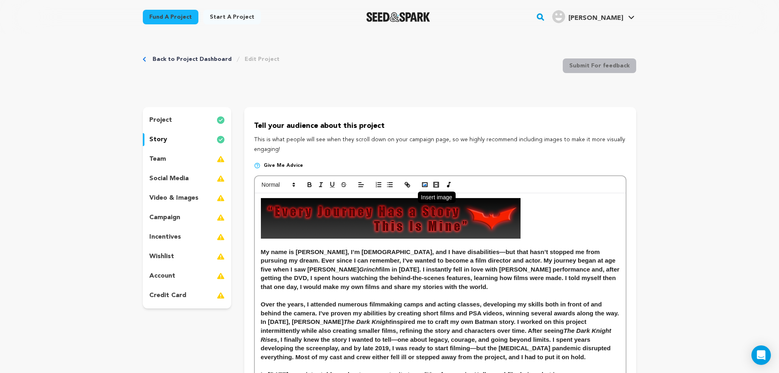
click at [421, 186] on icon "button" at bounding box center [424, 184] width 7 height 7
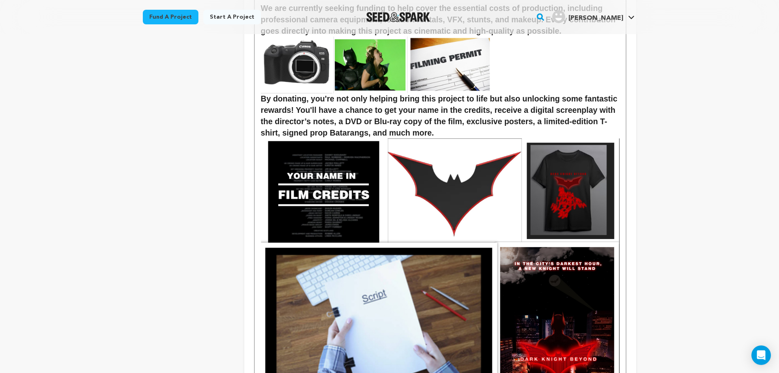
scroll to position [786, 0]
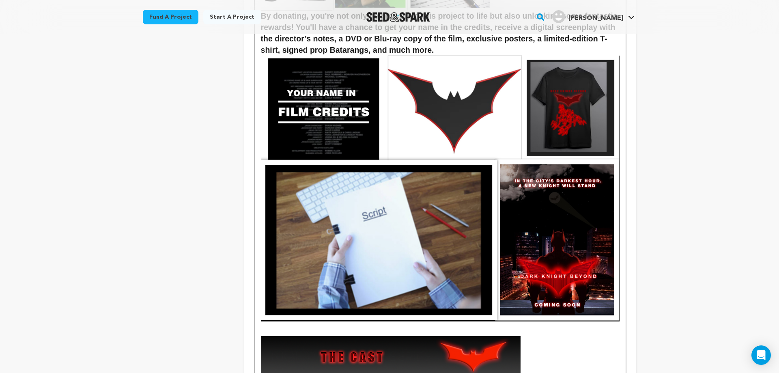
click at [590, 304] on img at bounding box center [440, 188] width 359 height 265
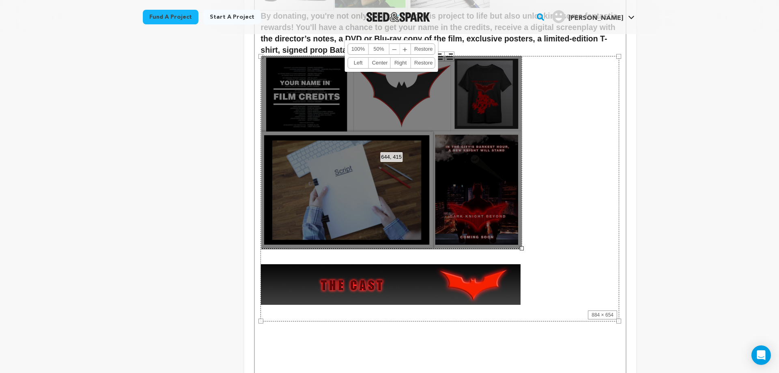
drag, startPoint x: 620, startPoint y: 322, endPoint x: 522, endPoint y: 225, distance: 137.5
click at [692, 227] on div "Back to Project Dashboard Edit Project Submit For feedback Submit For feedback …" at bounding box center [389, 18] width 779 height 1540
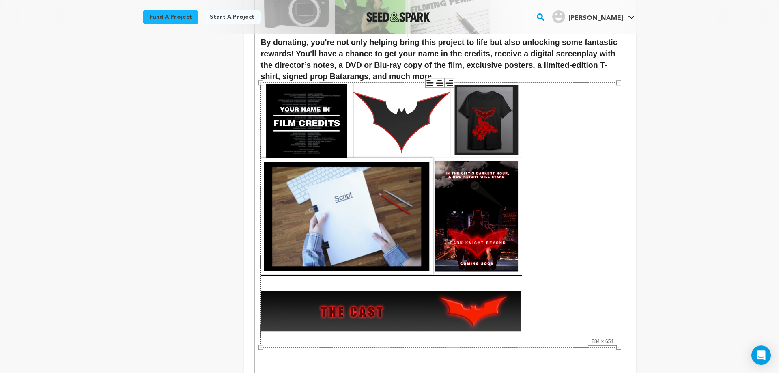
scroll to position [745, 0]
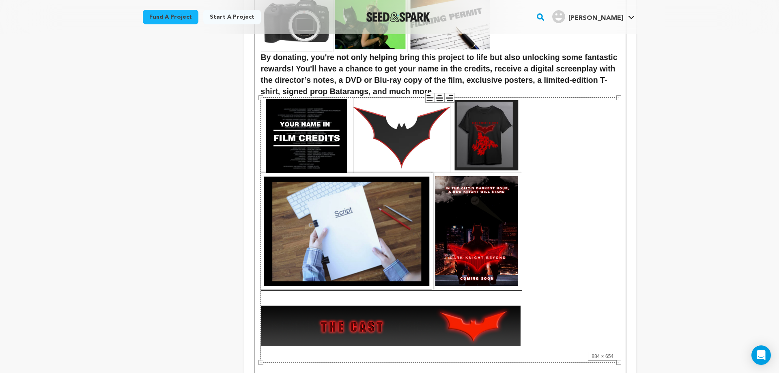
click at [668, 220] on div "Back to Project Dashboard Edit Project Submit For feedback Submit For feedback …" at bounding box center [389, 59] width 779 height 1540
click at [543, 143] on div "884 × 654" at bounding box center [440, 229] width 359 height 265
click at [440, 101] on line at bounding box center [439, 101] width 5 height 0
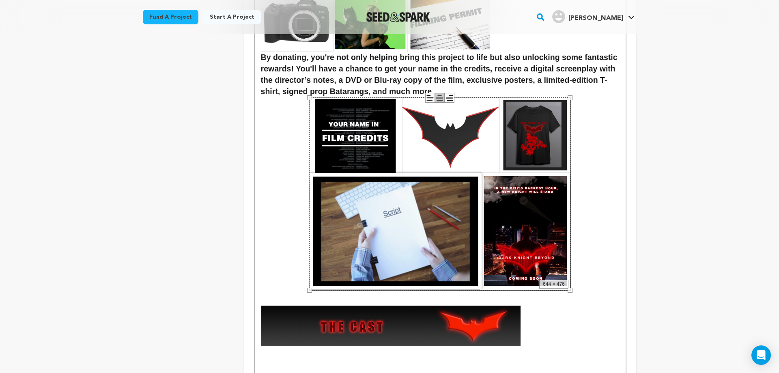
click at [448, 100] on icon at bounding box center [449, 97] width 9 height 9
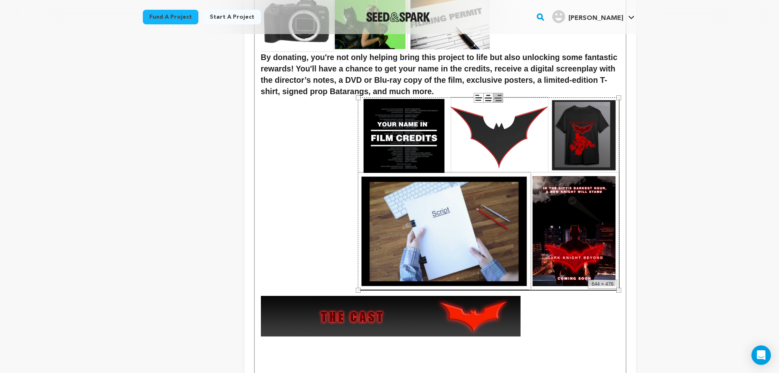
click at [477, 97] on icon at bounding box center [478, 97] width 9 height 9
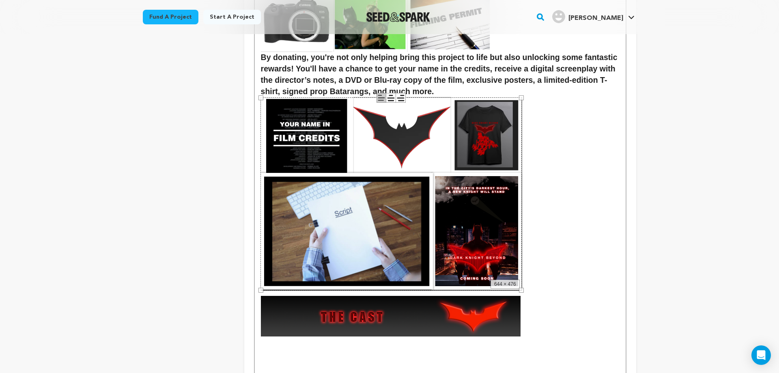
click at [690, 164] on div "Back to Project Dashboard Edit Project Submit For feedback Submit For feedback …" at bounding box center [389, 54] width 779 height 1530
click at [601, 162] on p at bounding box center [440, 224] width 359 height 224
click at [424, 228] on img at bounding box center [391, 193] width 261 height 193
click at [695, 200] on div "Back to Project Dashboard Edit Project Submit For feedback Submit For feedback …" at bounding box center [389, 54] width 779 height 1530
click at [665, 183] on div "Back to Project Dashboard Edit Project Submit For feedback Submit For feedback …" at bounding box center [389, 54] width 779 height 1530
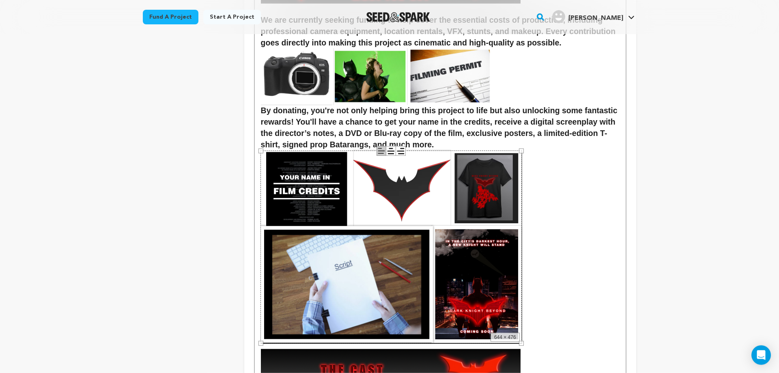
scroll to position [704, 0]
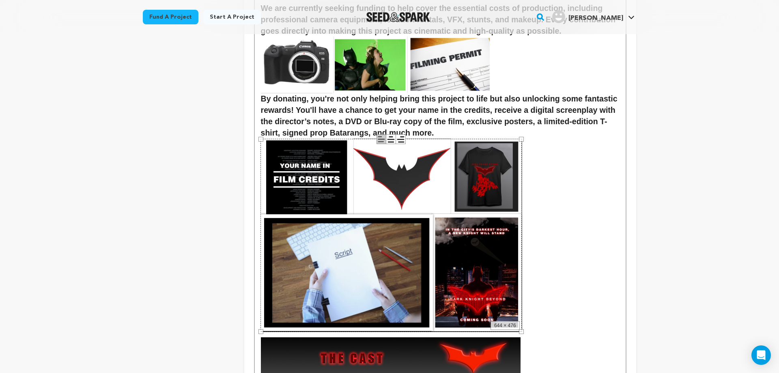
click at [391, 140] on icon at bounding box center [390, 139] width 9 height 9
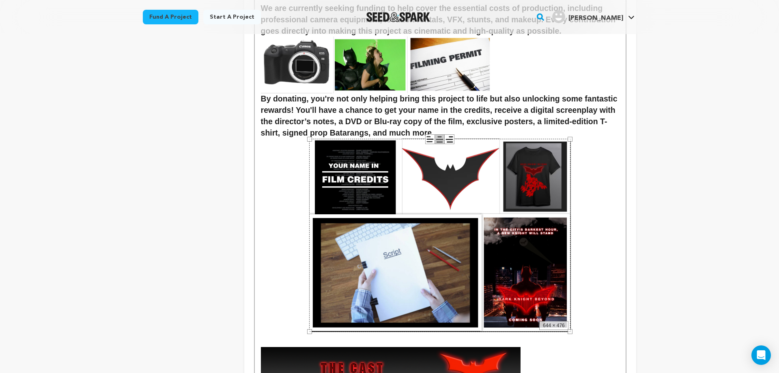
click at [450, 140] on icon at bounding box center [449, 139] width 9 height 9
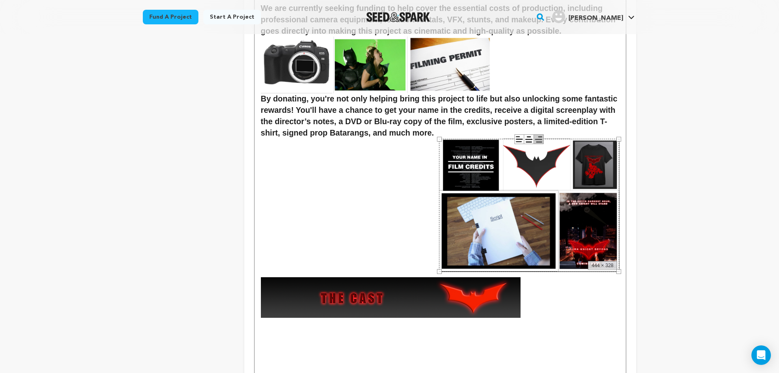
drag, startPoint x: 358, startPoint y: 140, endPoint x: 439, endPoint y: 153, distance: 82.2
drag, startPoint x: 485, startPoint y: 167, endPoint x: 481, endPoint y: 157, distance: 11.0
click at [481, 157] on div "444 × 328" at bounding box center [529, 206] width 180 height 134
click at [528, 139] on line at bounding box center [529, 139] width 6 height 0
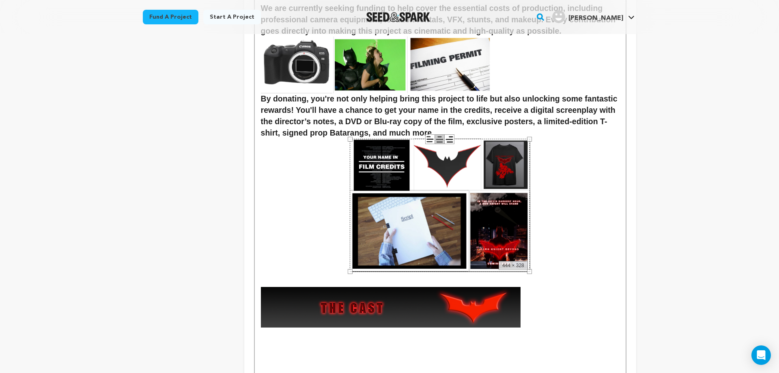
click at [452, 140] on icon at bounding box center [449, 139] width 9 height 9
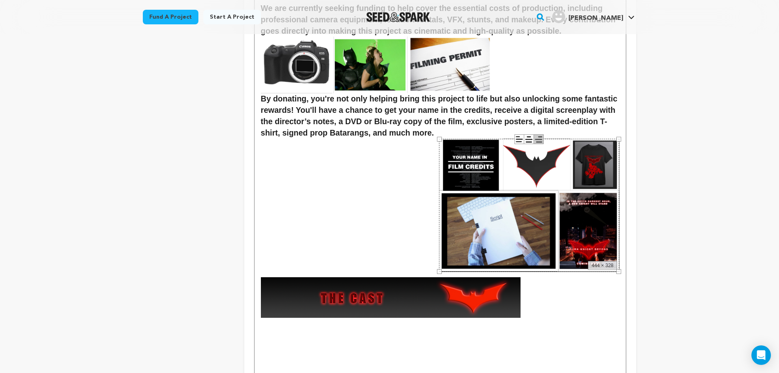
drag, startPoint x: 522, startPoint y: 155, endPoint x: 521, endPoint y: 147, distance: 7.4
click at [521, 147] on div "444 × 328" at bounding box center [529, 206] width 180 height 134
drag, startPoint x: 439, startPoint y: 139, endPoint x: 439, endPoint y: 133, distance: 6.1
drag, startPoint x: 439, startPoint y: 133, endPoint x: 443, endPoint y: 137, distance: 5.2
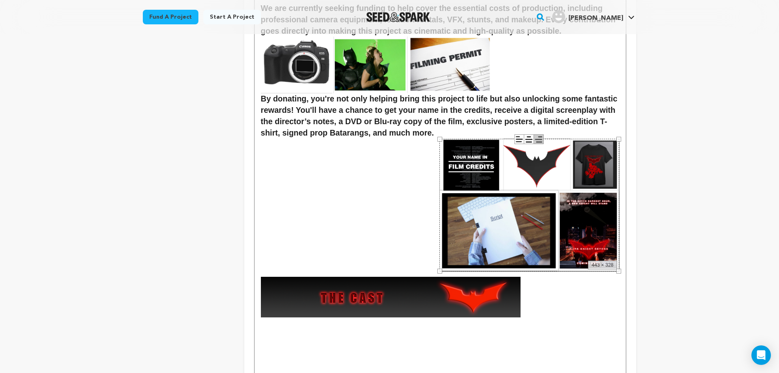
click at [443, 137] on h2 "By donating, you're not only helping bring this project to life but also unlock…" at bounding box center [440, 115] width 359 height 45
click at [545, 132] on h2 "By donating, you're not only helping bring this project to life but also unlock…" at bounding box center [440, 115] width 359 height 45
click at [480, 189] on img at bounding box center [530, 204] width 180 height 133
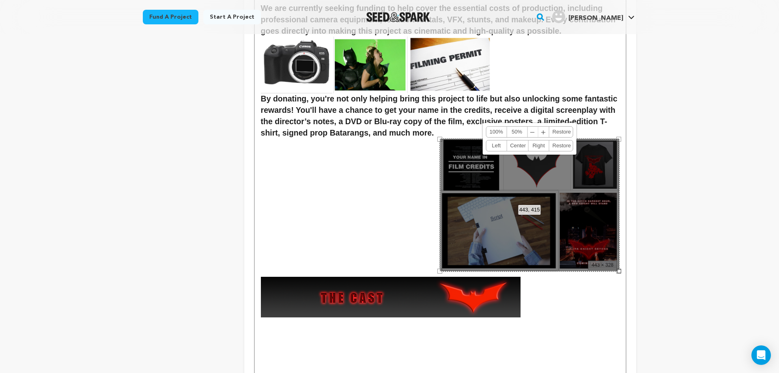
click at [515, 146] on link "Center" at bounding box center [518, 145] width 22 height 11
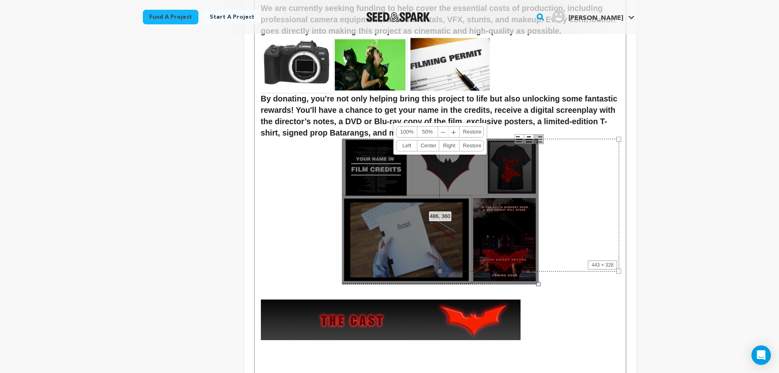
drag, startPoint x: 531, startPoint y: 271, endPoint x: 548, endPoint y: 284, distance: 21.8
click at [408, 142] on link "Left" at bounding box center [407, 145] width 21 height 11
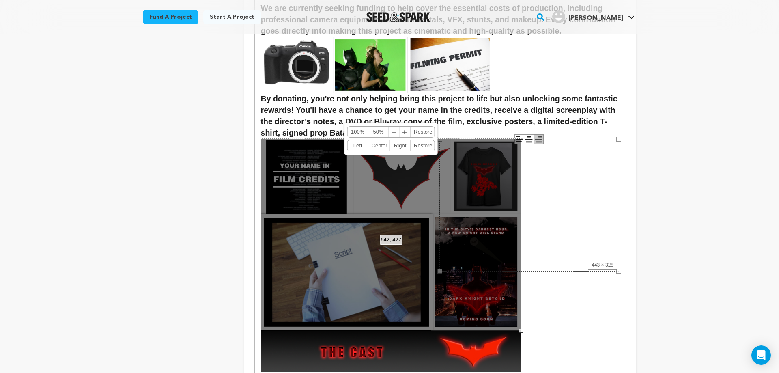
drag, startPoint x: 459, startPoint y: 286, endPoint x: 522, endPoint y: 313, distance: 68.9
click at [694, 185] on div "Back to Project Dashboard Edit Project Submit For feedback Submit For feedback …" at bounding box center [389, 92] width 779 height 1524
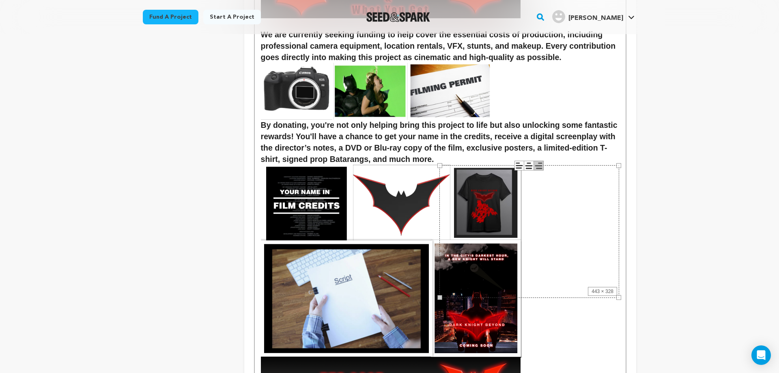
scroll to position [662, 0]
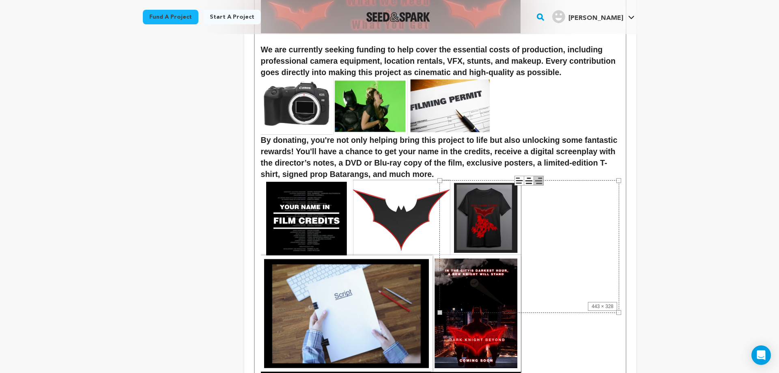
click at [222, 170] on div "project story team social media video & images campaign incentives wishlist" at bounding box center [187, 14] width 88 height 1139
click at [467, 100] on img at bounding box center [377, 106] width 232 height 57
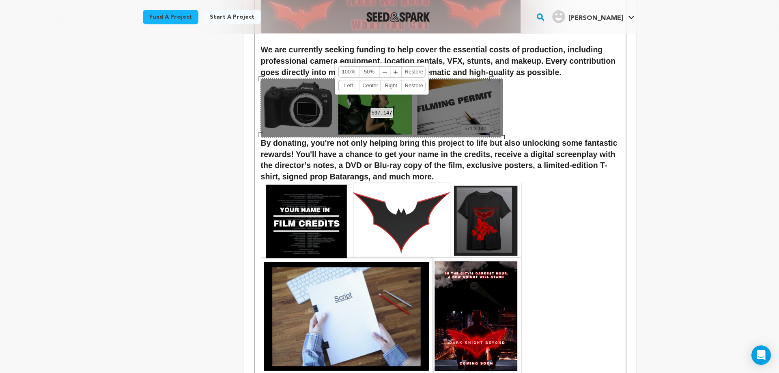
drag, startPoint x: 493, startPoint y: 133, endPoint x: 506, endPoint y: 136, distance: 12.9
click at [504, 136] on div at bounding box center [503, 137] width 4 height 4
click at [668, 115] on div "Back to Project Dashboard Edit Project Submit For feedback Submit For feedback …" at bounding box center [389, 135] width 779 height 1527
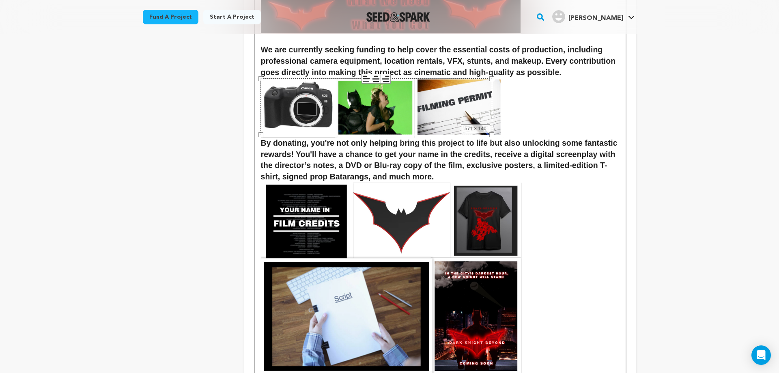
click at [655, 119] on div "Back to Project Dashboard Edit Project Submit For feedback Submit For feedback …" at bounding box center [389, 135] width 779 height 1527
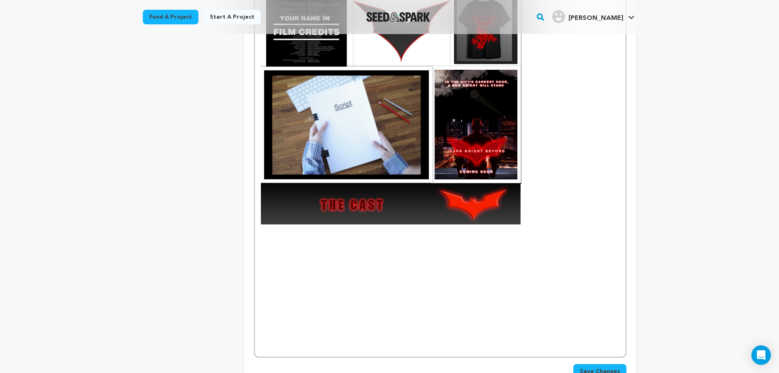
scroll to position [869, 0]
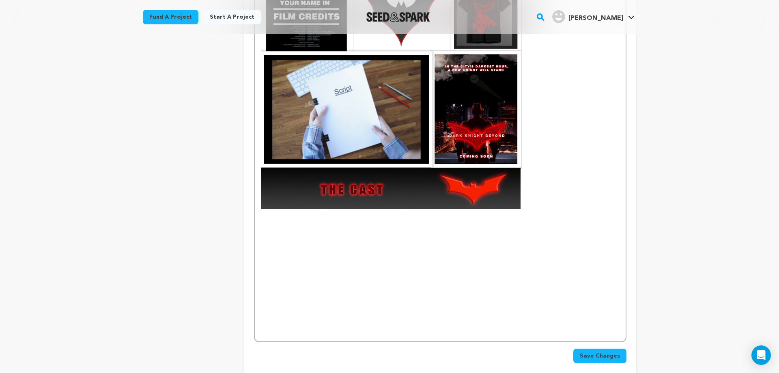
click at [326, 225] on p at bounding box center [440, 227] width 359 height 7
click at [601, 352] on span "Save Changes" at bounding box center [600, 356] width 40 height 8
